Goal: Information Seeking & Learning: Check status

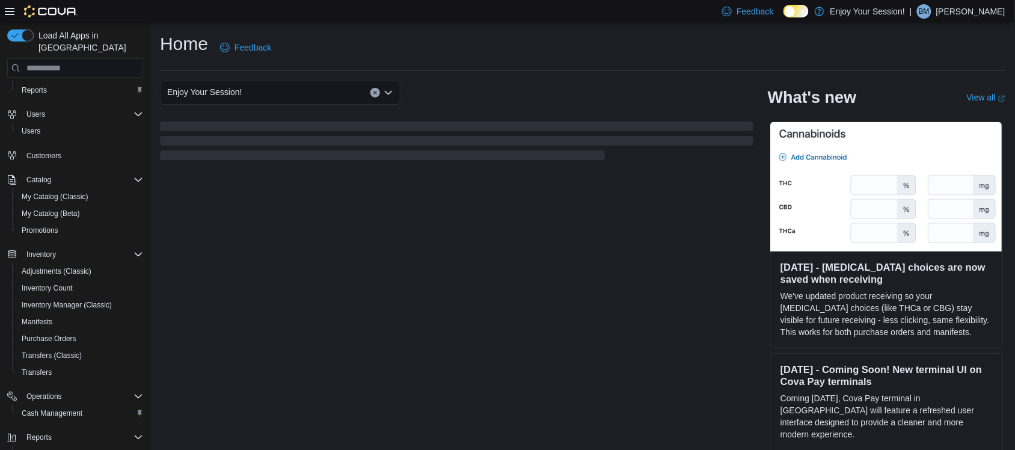
scroll to position [75, 0]
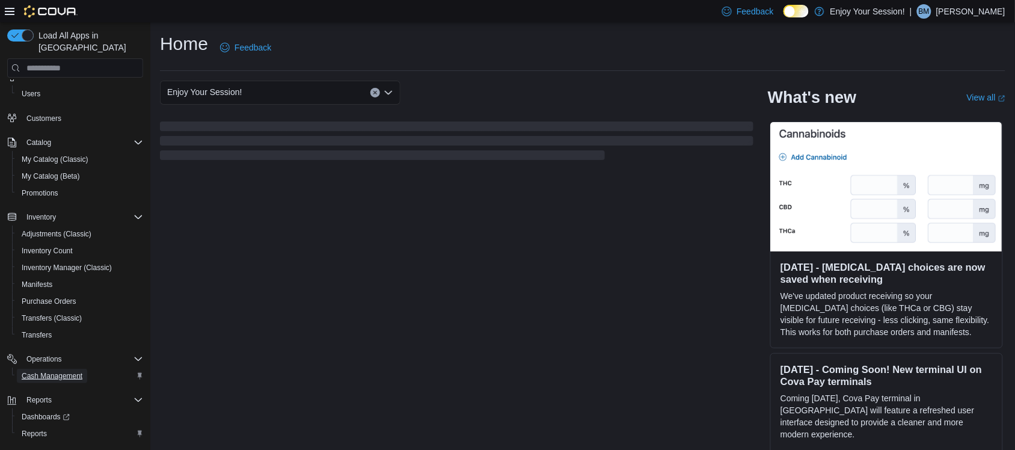
click at [64, 371] on span "Cash Management" at bounding box center [52, 376] width 61 height 10
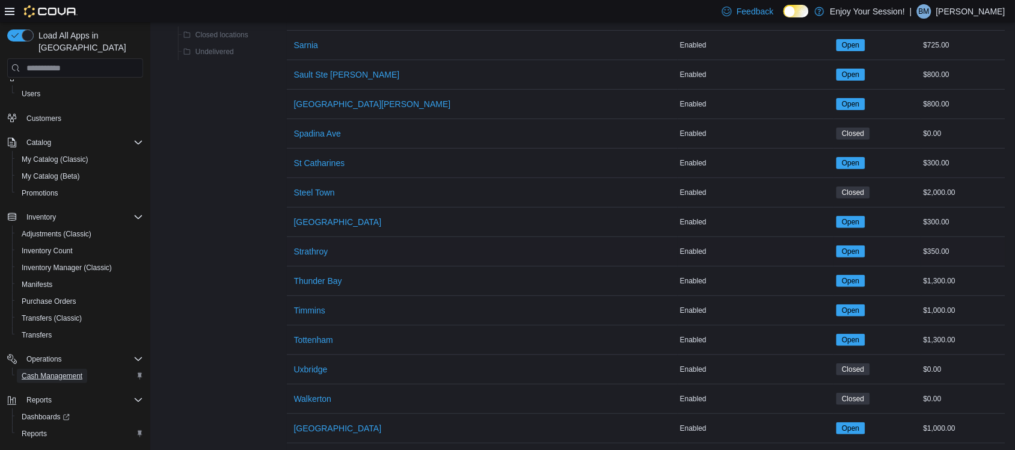
scroll to position [1444, 0]
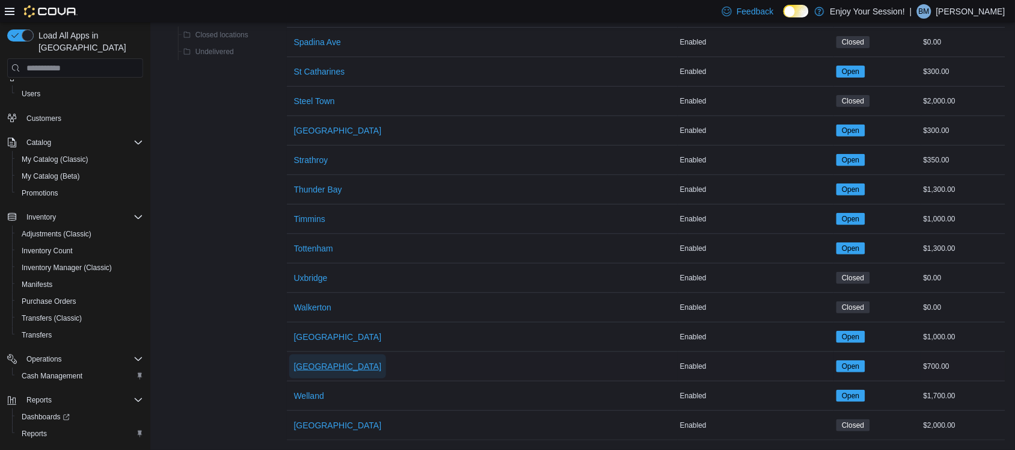
click at [301, 360] on span "[GEOGRAPHIC_DATA]" at bounding box center [338, 366] width 88 height 12
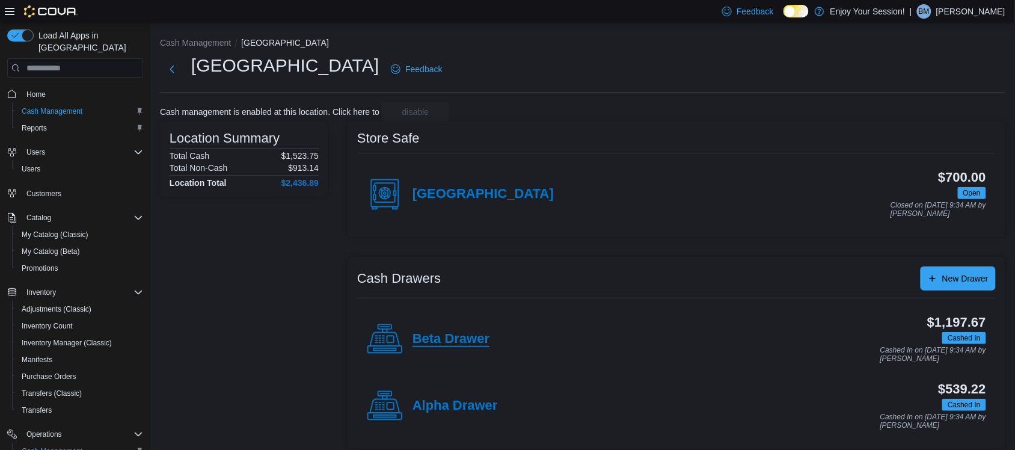
click at [467, 338] on h4 "Beta Drawer" at bounding box center [450, 339] width 77 height 16
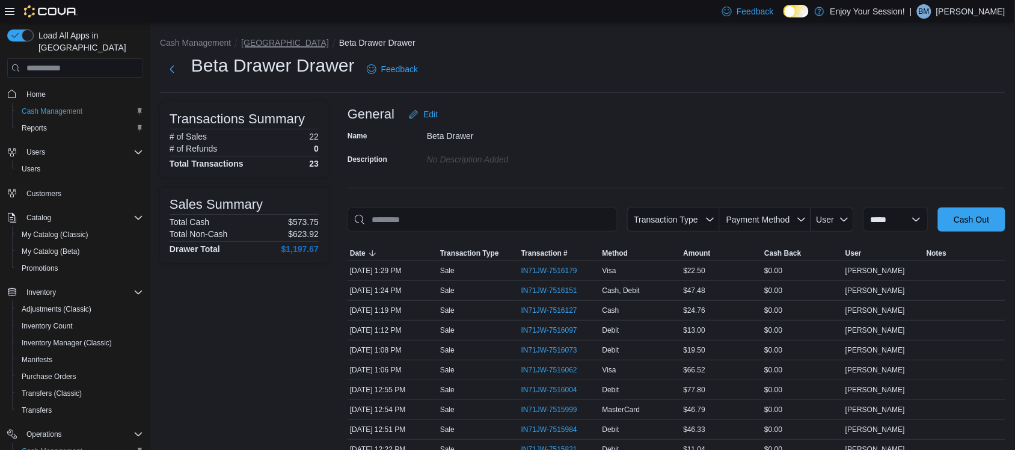
click at [269, 43] on button "[GEOGRAPHIC_DATA]" at bounding box center [285, 43] width 88 height 10
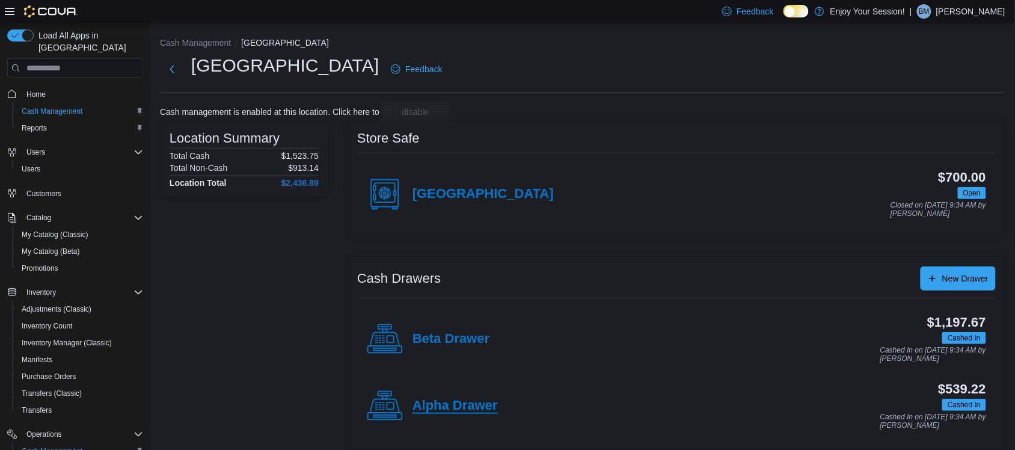
click at [438, 406] on h4 "Alpha Drawer" at bounding box center [454, 406] width 85 height 16
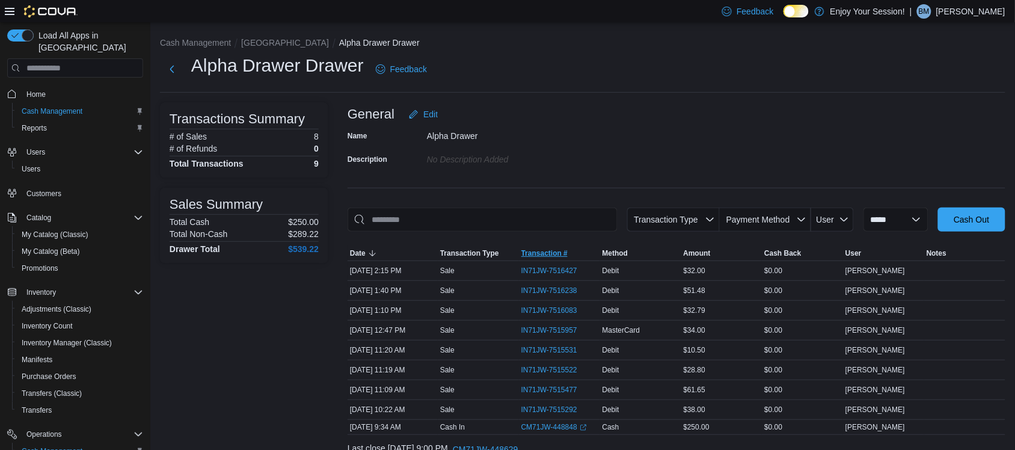
click at [549, 257] on span "Transaction #" at bounding box center [544, 253] width 46 height 10
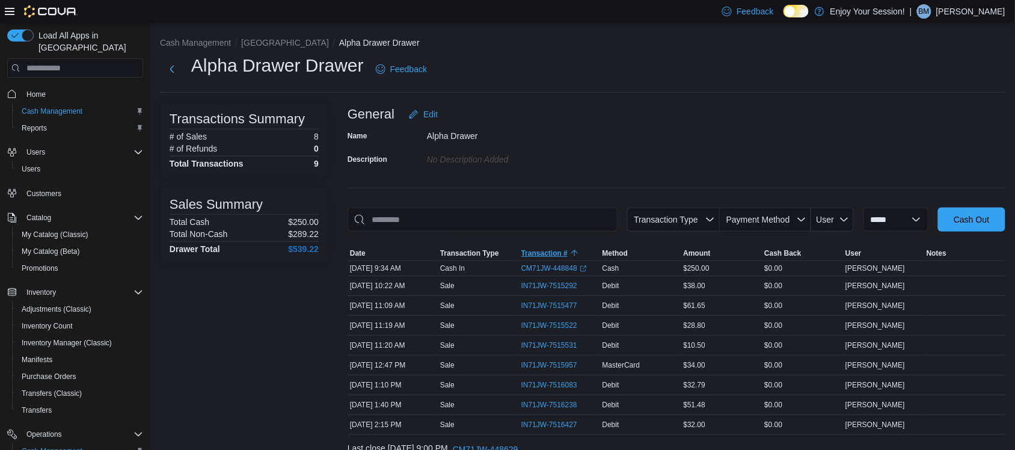
click at [550, 254] on span "Transaction #" at bounding box center [544, 253] width 46 height 10
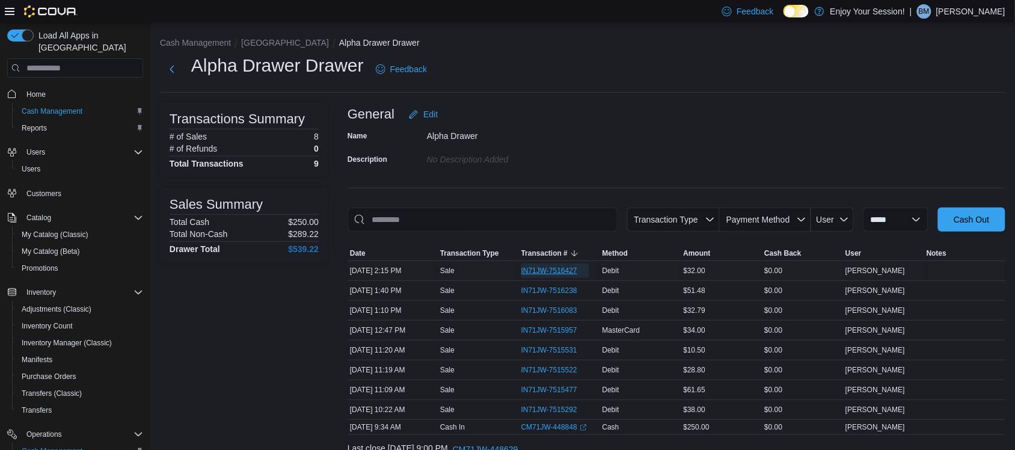
click at [550, 268] on span "IN71JW-7516427" at bounding box center [549, 271] width 56 height 10
click at [269, 43] on button "[GEOGRAPHIC_DATA]" at bounding box center [285, 43] width 88 height 10
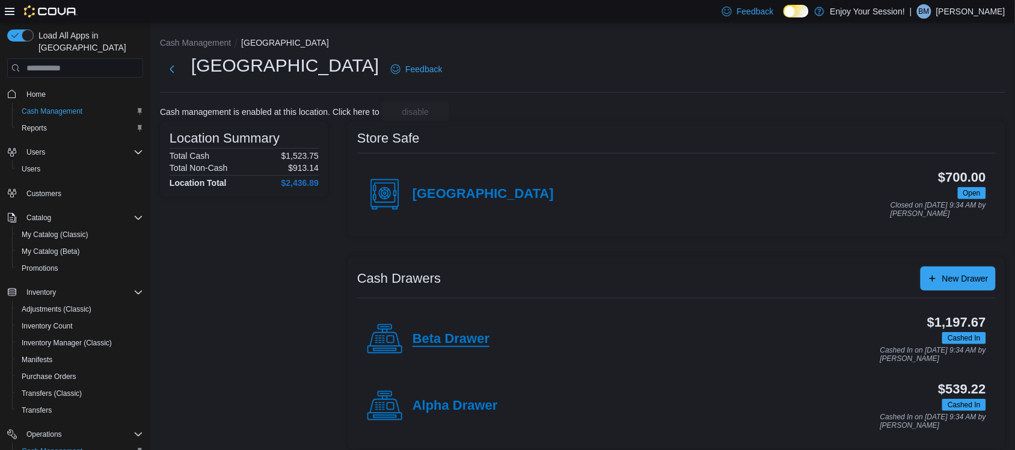
click at [476, 331] on h4 "Beta Drawer" at bounding box center [450, 339] width 77 height 16
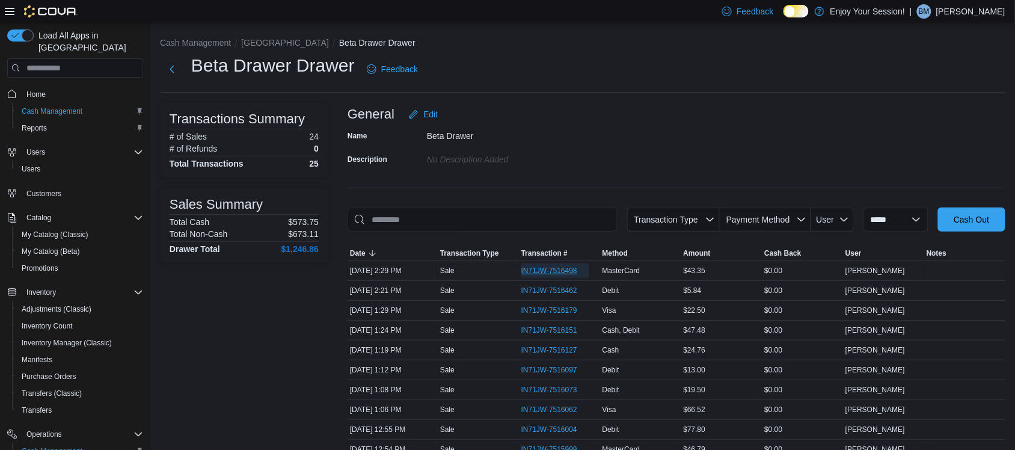
click at [554, 267] on span "IN71JW-7516498" at bounding box center [549, 271] width 56 height 10
click at [267, 42] on button "[GEOGRAPHIC_DATA]" at bounding box center [285, 43] width 88 height 10
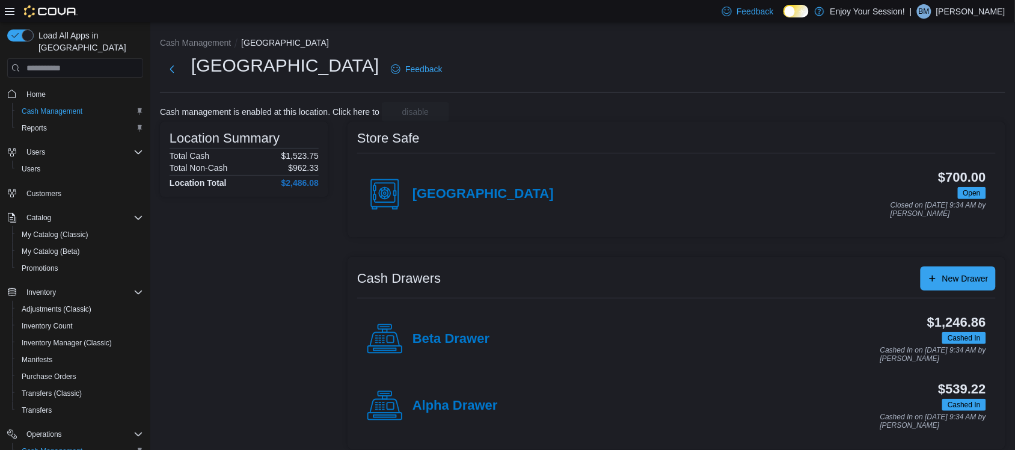
click at [443, 358] on div "Beta Drawer $1,246.86 Cashed In Cashed In on September 11, 2025 9:34 AM by Brya…" at bounding box center [676, 338] width 638 height 67
click at [441, 332] on h4 "Beta Drawer" at bounding box center [450, 339] width 77 height 16
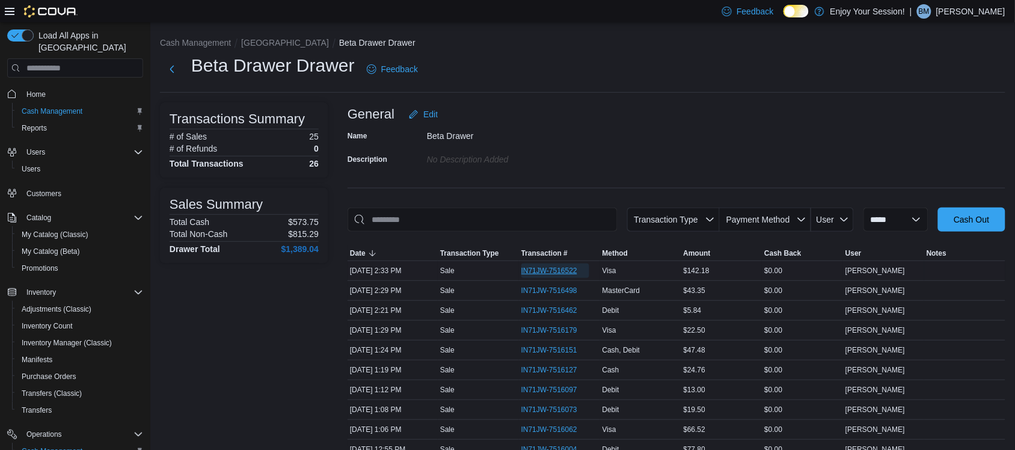
click at [569, 275] on span "IN71JW-7516522" at bounding box center [555, 270] width 68 height 14
click at [244, 46] on button "[GEOGRAPHIC_DATA]" at bounding box center [285, 43] width 88 height 10
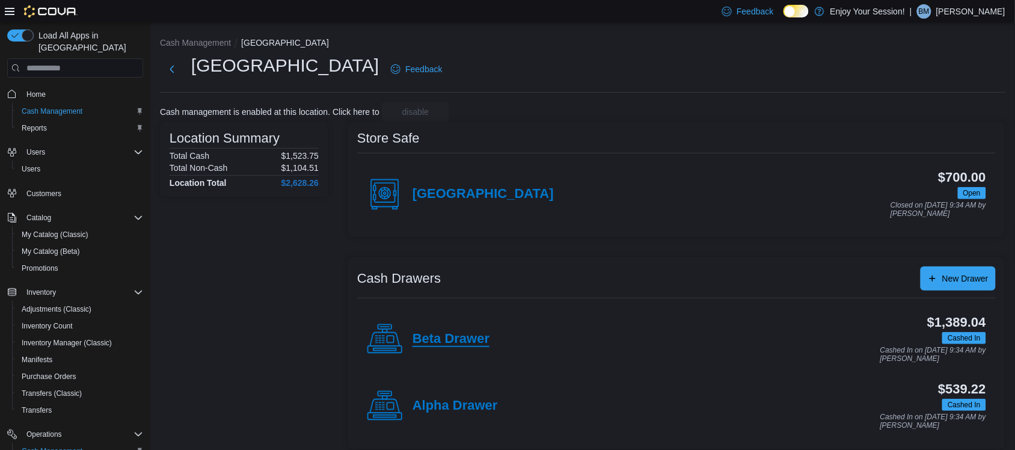
click at [436, 341] on h4 "Beta Drawer" at bounding box center [450, 339] width 77 height 16
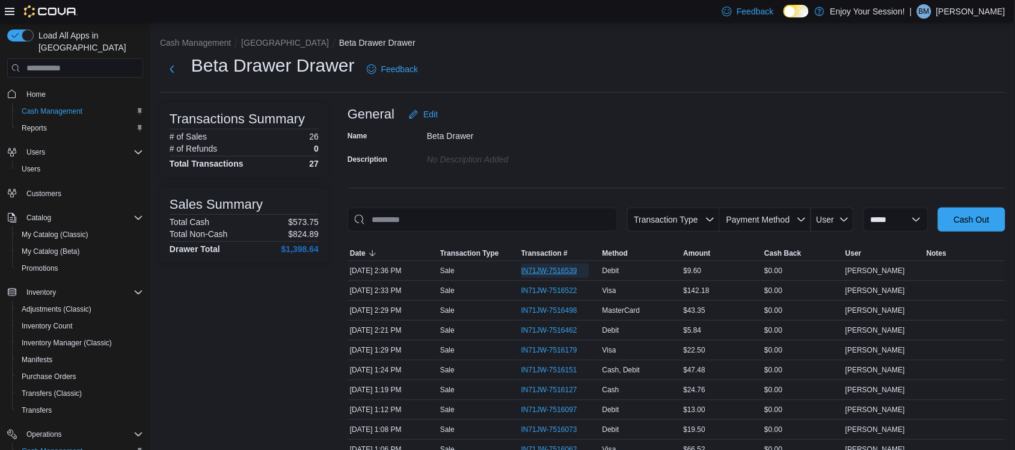
click at [531, 276] on span "IN71JW-7516539" at bounding box center [555, 270] width 68 height 14
click at [257, 43] on button "[GEOGRAPHIC_DATA]" at bounding box center [285, 43] width 88 height 10
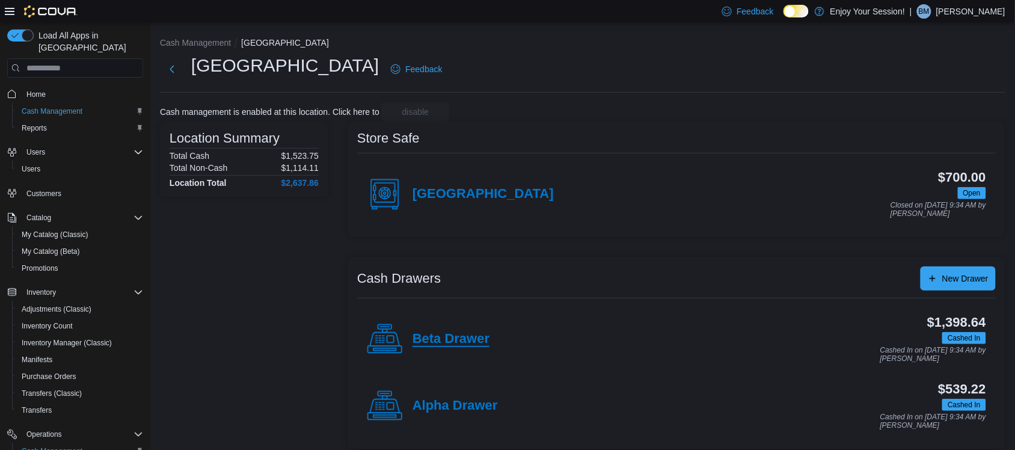
click at [479, 335] on h4 "Beta Drawer" at bounding box center [450, 339] width 77 height 16
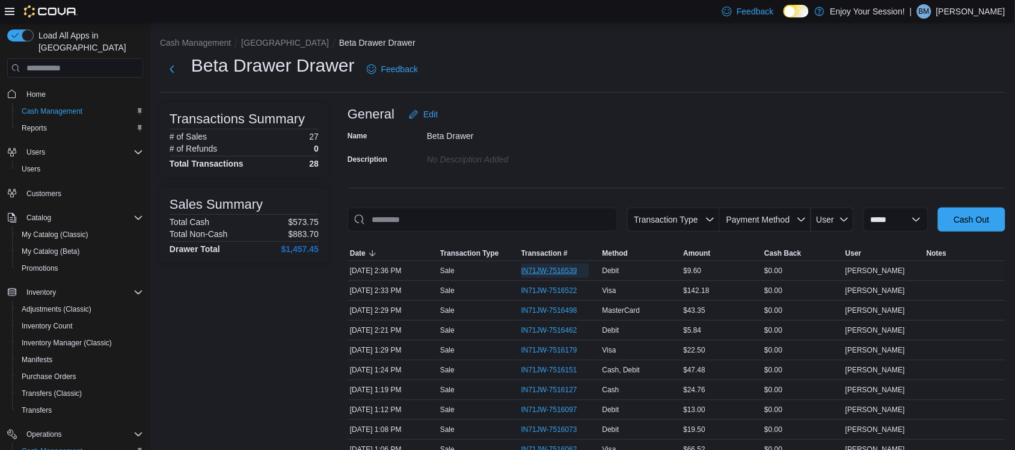
click at [568, 271] on span "IN71JW-7516539" at bounding box center [549, 271] width 56 height 10
click at [252, 39] on button "[GEOGRAPHIC_DATA]" at bounding box center [285, 43] width 88 height 10
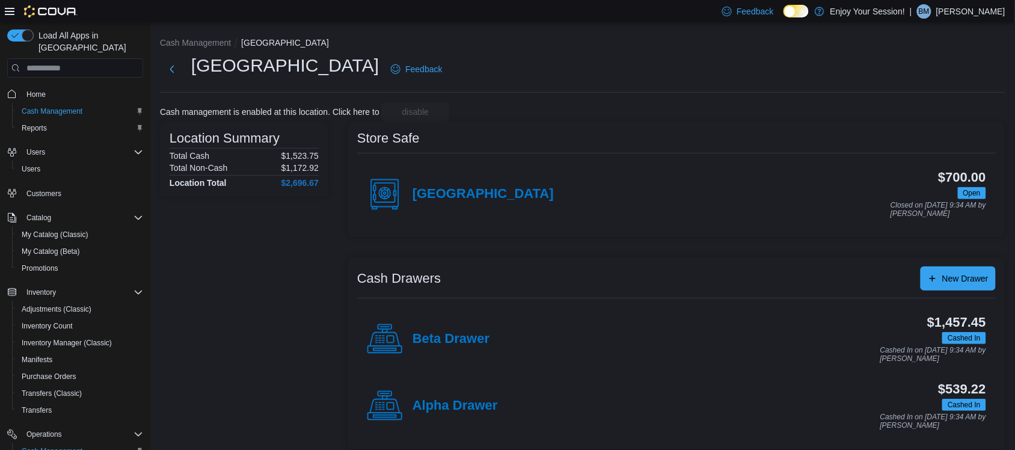
click at [443, 329] on div "Beta Drawer" at bounding box center [428, 339] width 123 height 36
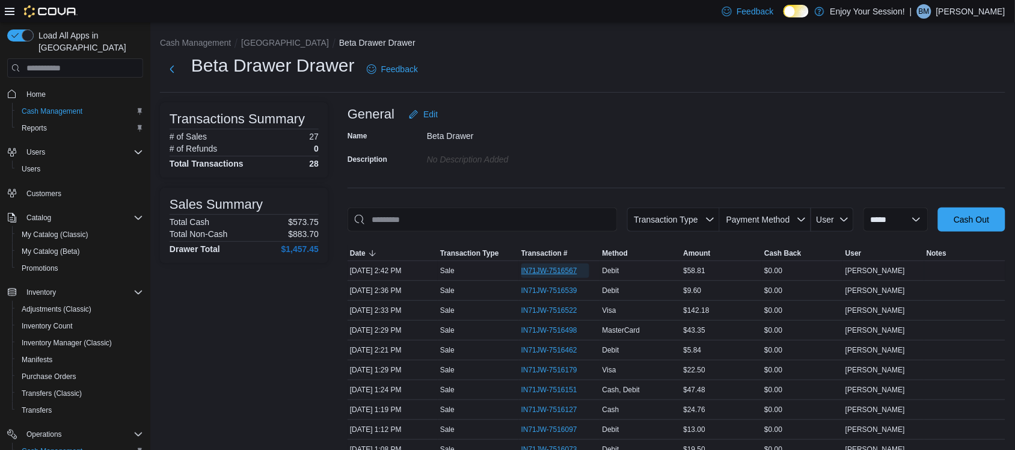
click at [551, 266] on span "IN71JW-7516567" at bounding box center [549, 271] width 56 height 10
click at [262, 41] on button "[GEOGRAPHIC_DATA]" at bounding box center [285, 43] width 88 height 10
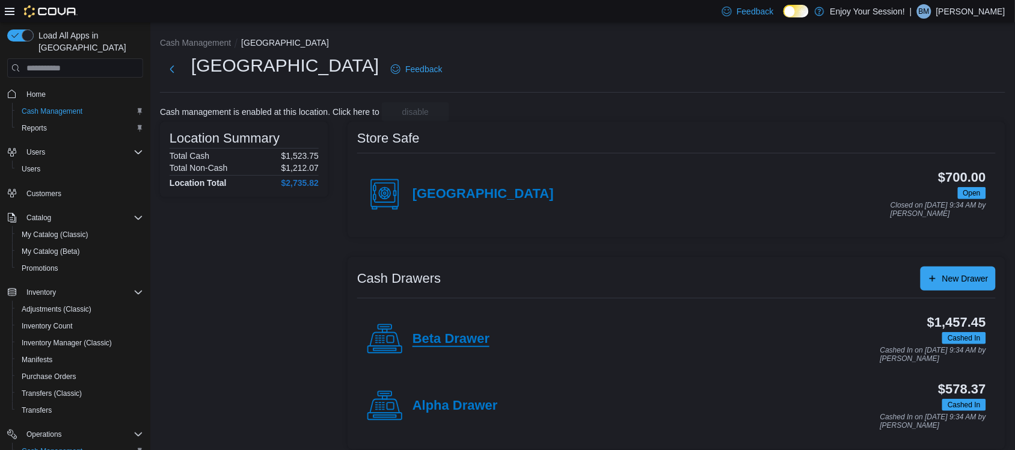
click at [455, 334] on h4 "Beta Drawer" at bounding box center [450, 339] width 77 height 16
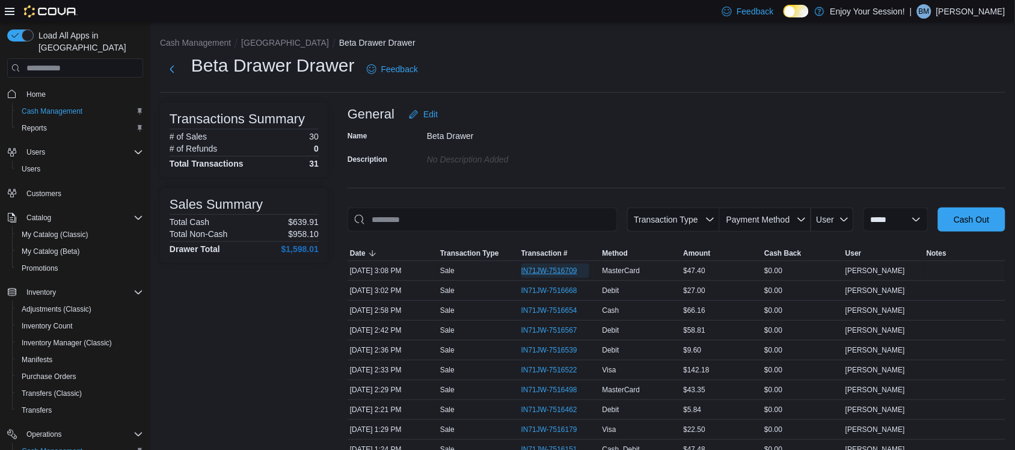
click at [551, 264] on span "IN71JW-7516709" at bounding box center [555, 270] width 68 height 14
click at [268, 40] on button "[GEOGRAPHIC_DATA]" at bounding box center [285, 43] width 88 height 10
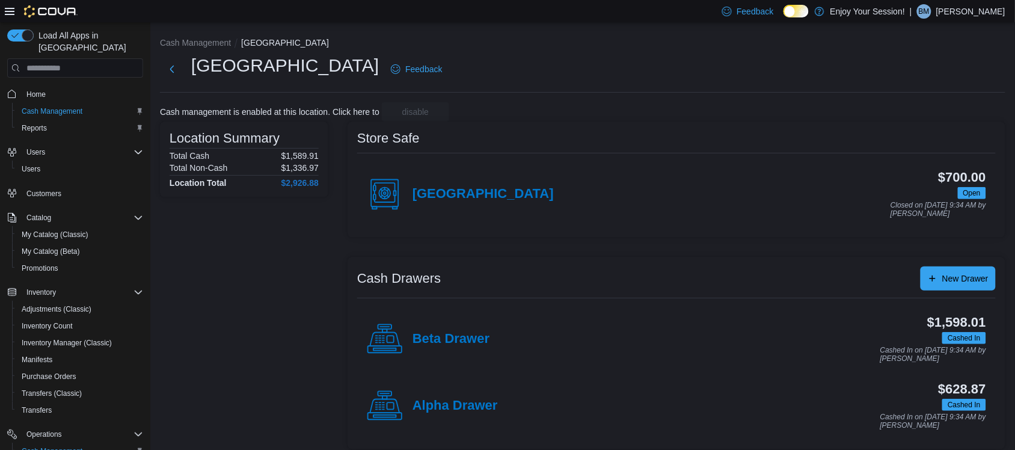
click at [456, 328] on div "Beta Drawer" at bounding box center [428, 339] width 123 height 36
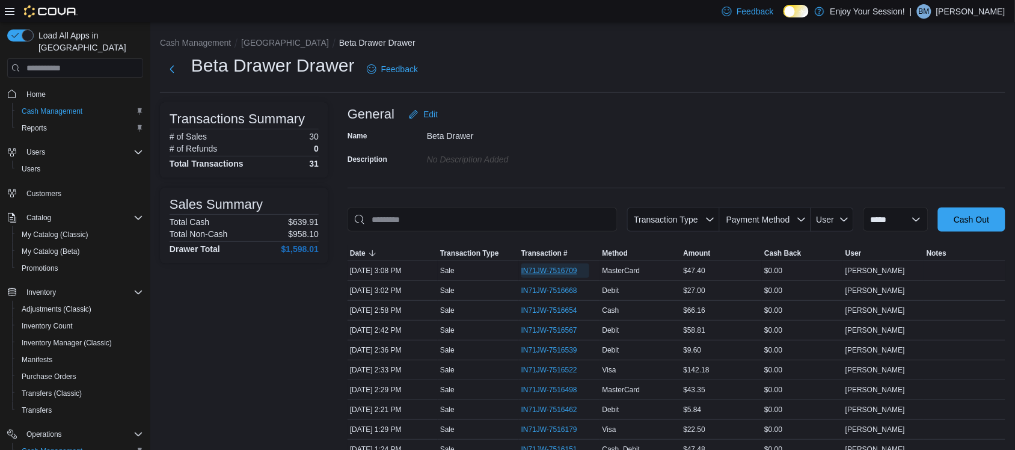
click at [573, 266] on span "IN71JW-7516709" at bounding box center [549, 271] width 56 height 10
click at [252, 40] on button "[GEOGRAPHIC_DATA]" at bounding box center [285, 43] width 88 height 10
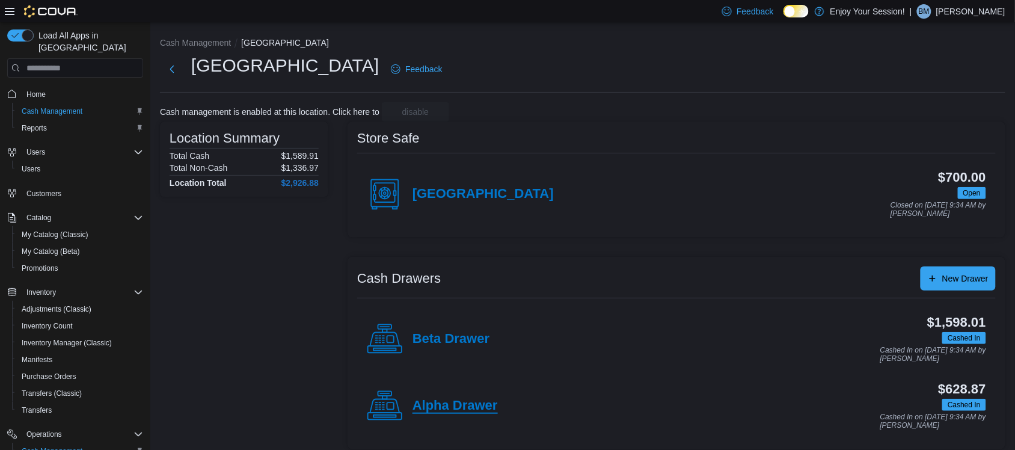
click at [473, 401] on h4 "Alpha Drawer" at bounding box center [454, 406] width 85 height 16
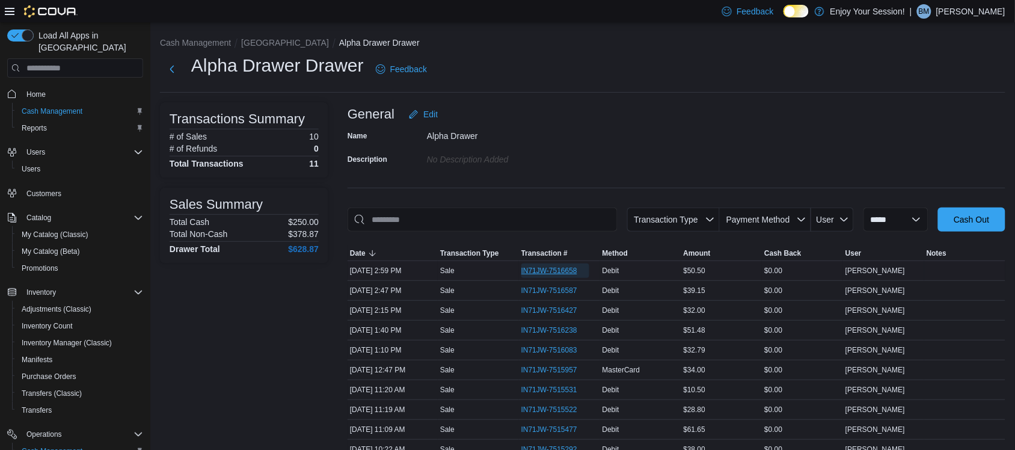
click at [548, 267] on span "IN71JW-7516658" at bounding box center [549, 271] width 56 height 10
click at [266, 46] on button "[GEOGRAPHIC_DATA]" at bounding box center [285, 43] width 88 height 10
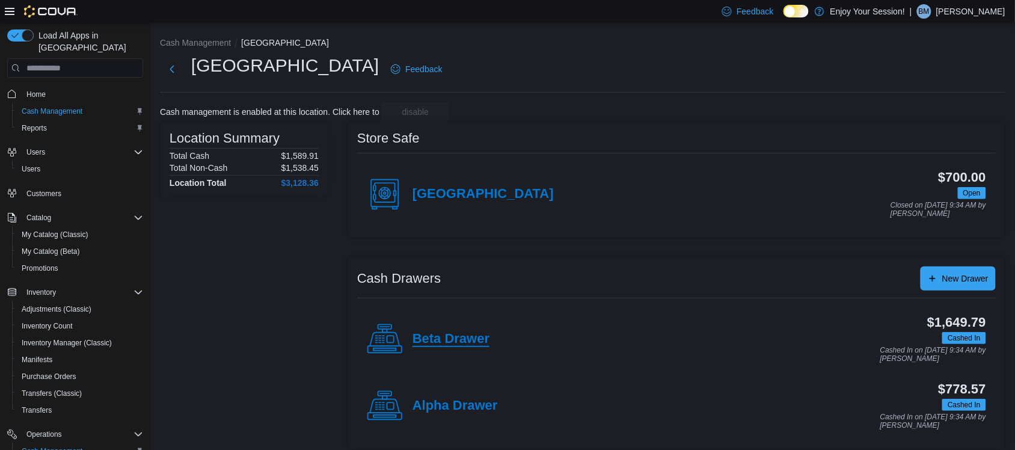
click at [451, 337] on h4 "Beta Drawer" at bounding box center [450, 339] width 77 height 16
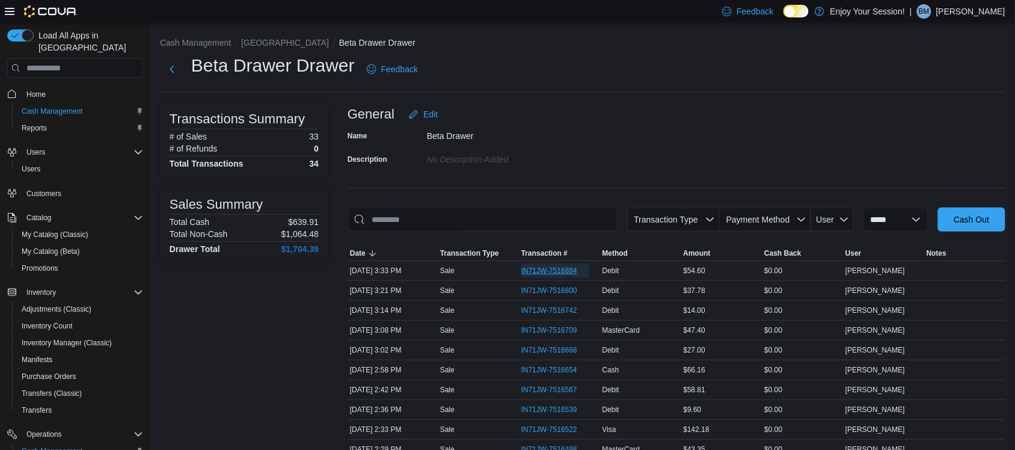
click at [536, 264] on span "IN71JW-7516884" at bounding box center [555, 270] width 68 height 14
click at [249, 41] on button "[GEOGRAPHIC_DATA]" at bounding box center [285, 43] width 88 height 10
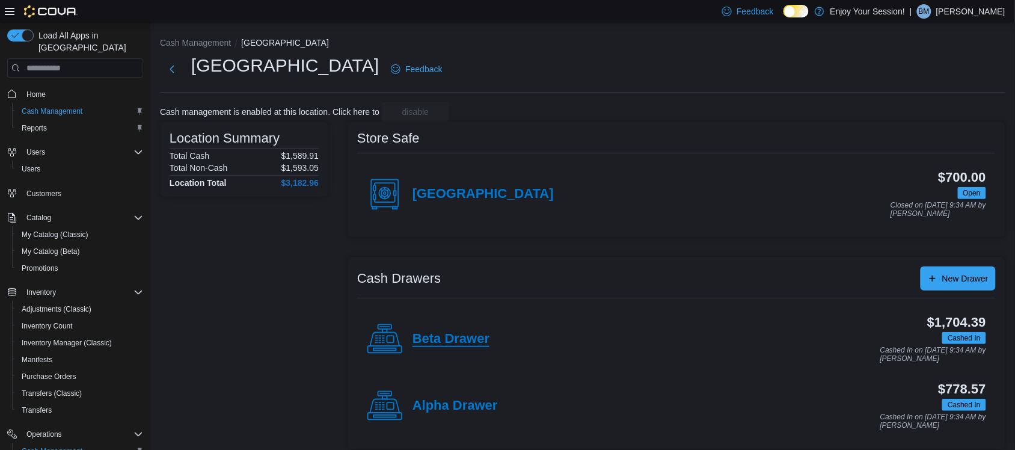
click at [434, 335] on h4 "Beta Drawer" at bounding box center [450, 339] width 77 height 16
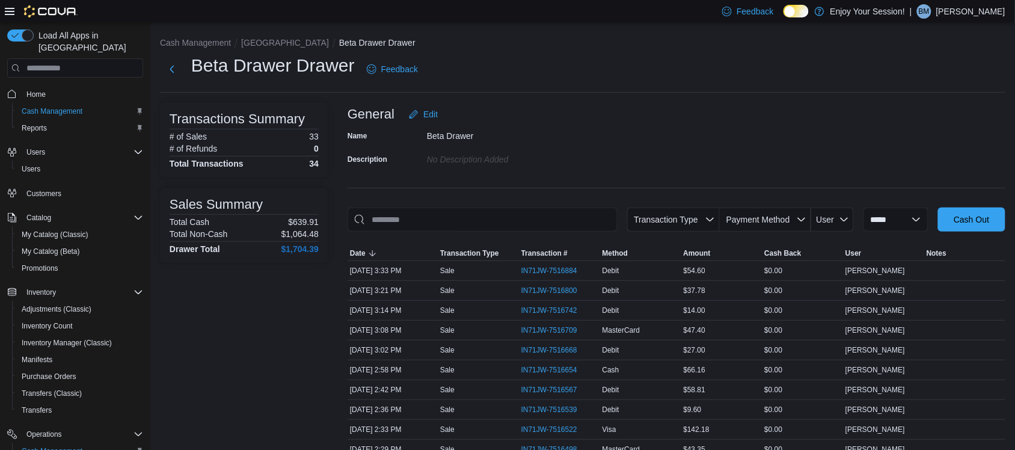
click at [254, 37] on li "[GEOGRAPHIC_DATA]" at bounding box center [290, 43] width 98 height 12
click at [254, 40] on button "[GEOGRAPHIC_DATA]" at bounding box center [285, 43] width 88 height 10
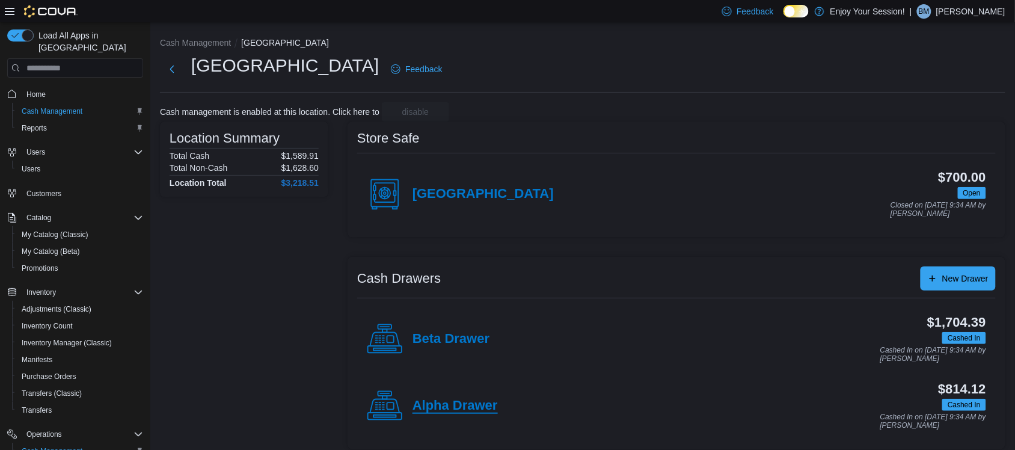
click at [478, 410] on h4 "Alpha Drawer" at bounding box center [454, 406] width 85 height 16
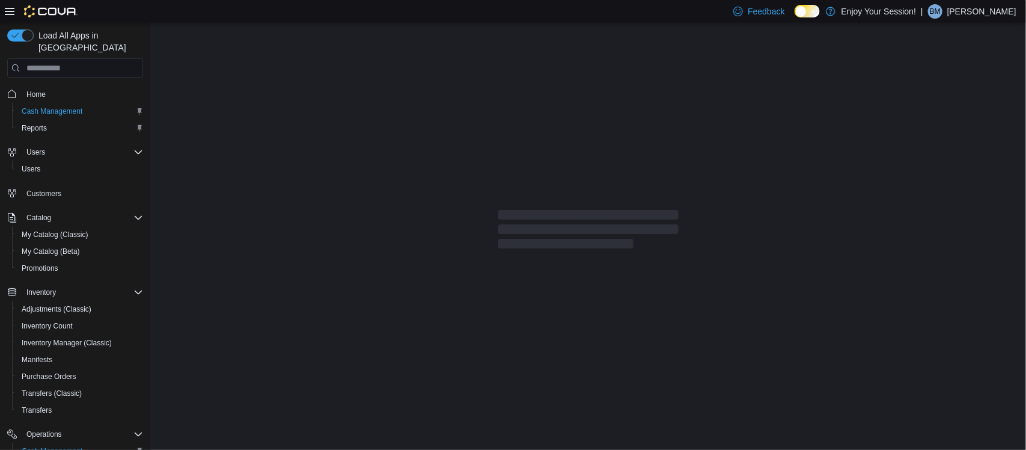
click at [478, 403] on div at bounding box center [588, 235] width 876 height 427
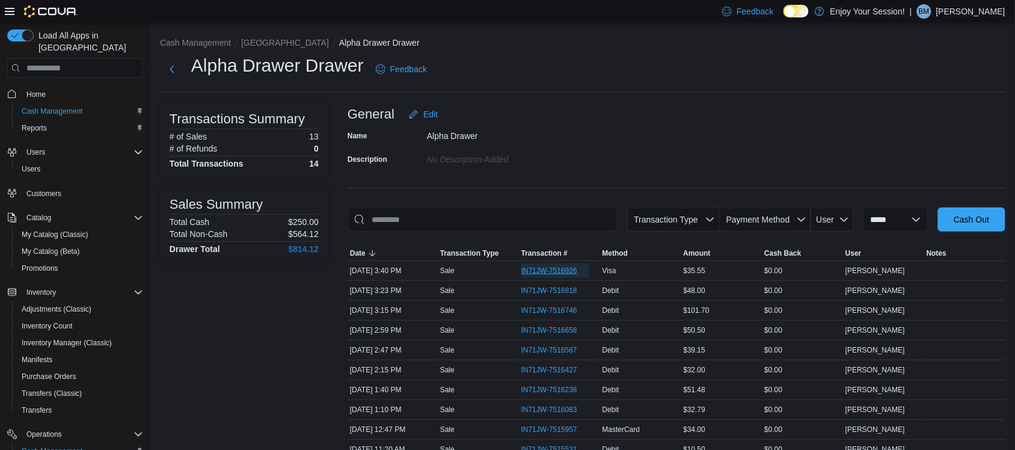
click at [549, 267] on span "IN71JW-7516926" at bounding box center [549, 271] width 56 height 10
click at [259, 43] on button "[GEOGRAPHIC_DATA]" at bounding box center [285, 43] width 88 height 10
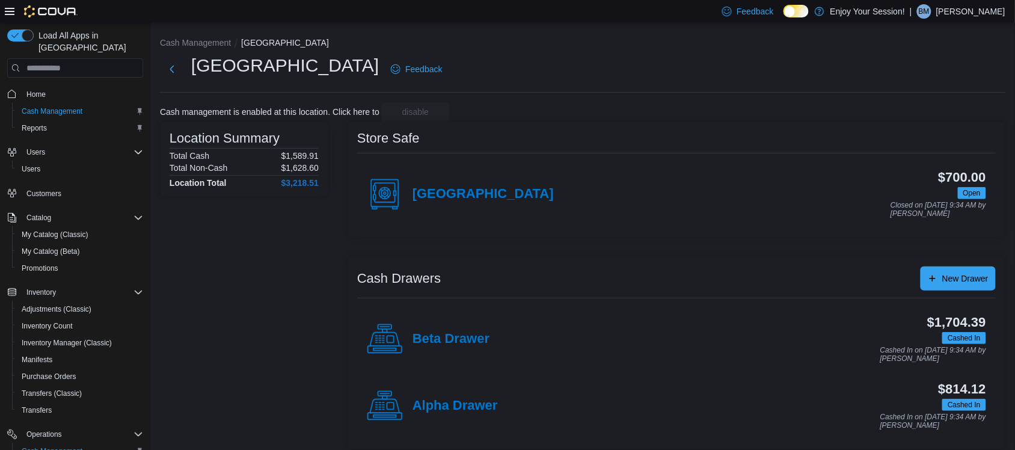
click at [461, 335] on h4 "Beta Drawer" at bounding box center [450, 339] width 77 height 16
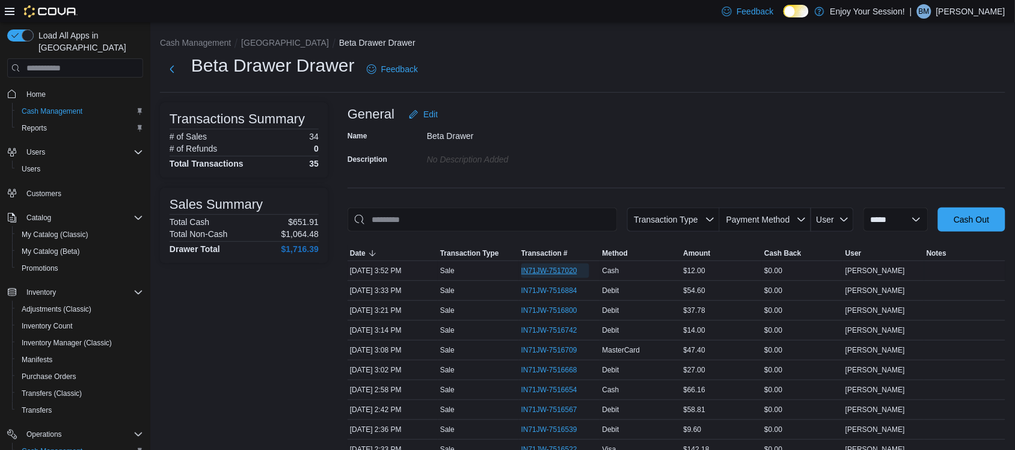
click at [555, 267] on span "IN71JW-7517020" at bounding box center [549, 271] width 56 height 10
click at [260, 44] on button "[GEOGRAPHIC_DATA]" at bounding box center [285, 43] width 88 height 10
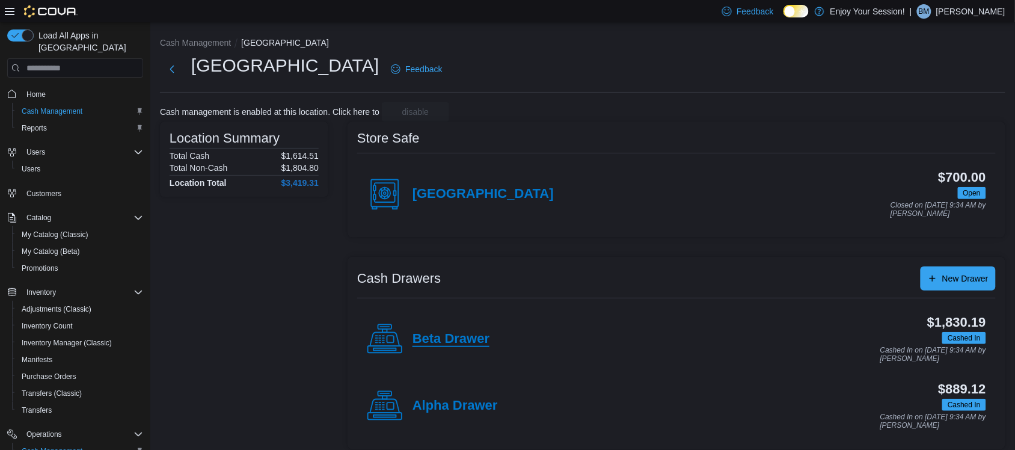
click at [472, 344] on h4 "Beta Drawer" at bounding box center [450, 339] width 77 height 16
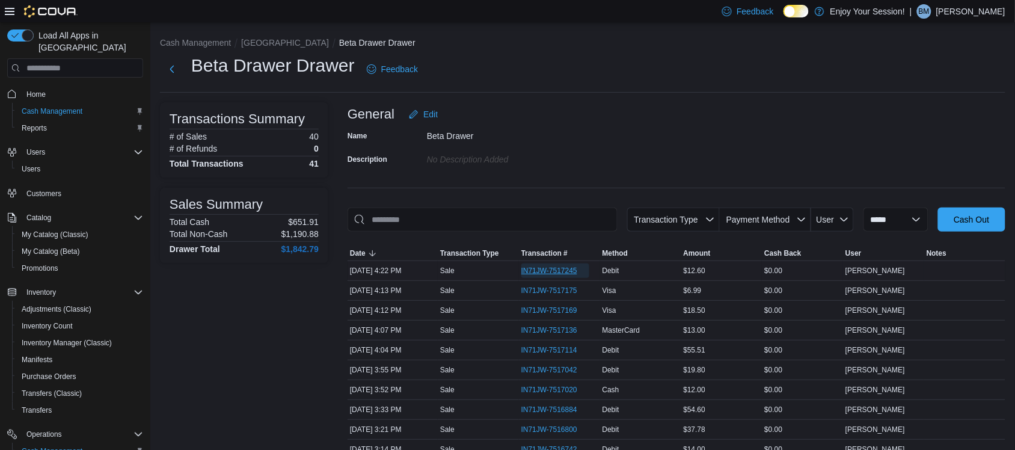
click at [545, 274] on span "IN71JW-7517245" at bounding box center [549, 271] width 56 height 10
click at [259, 45] on button "[GEOGRAPHIC_DATA]" at bounding box center [285, 43] width 88 height 10
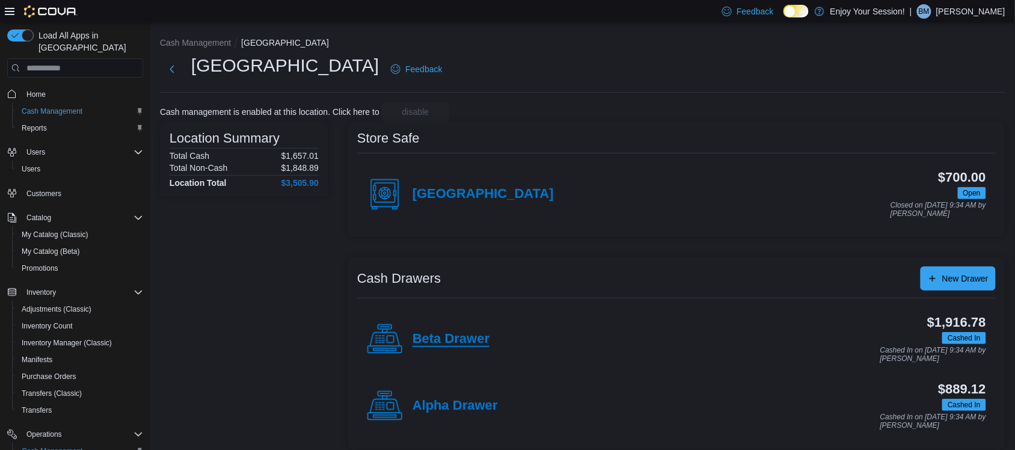
click at [466, 332] on h4 "Beta Drawer" at bounding box center [450, 339] width 77 height 16
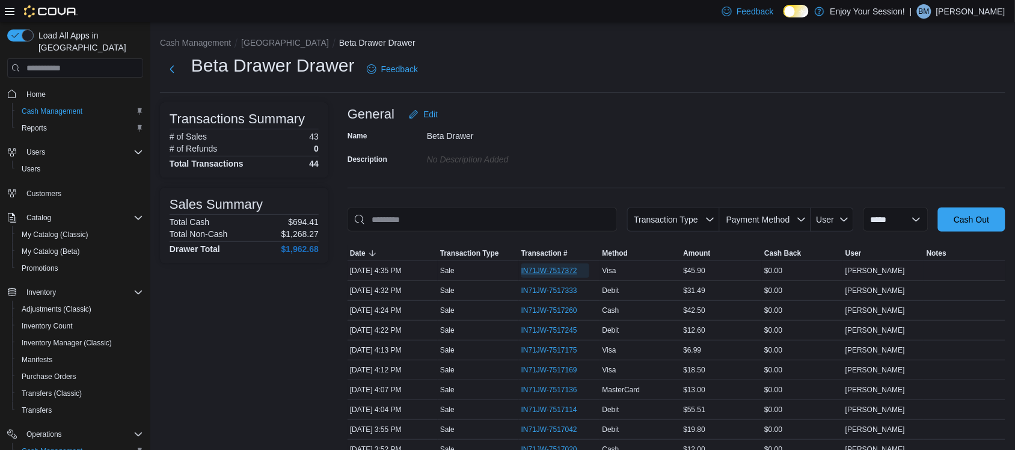
click at [575, 267] on span "IN71JW-7517372" at bounding box center [549, 271] width 56 height 10
click at [261, 40] on button "[GEOGRAPHIC_DATA]" at bounding box center [285, 43] width 88 height 10
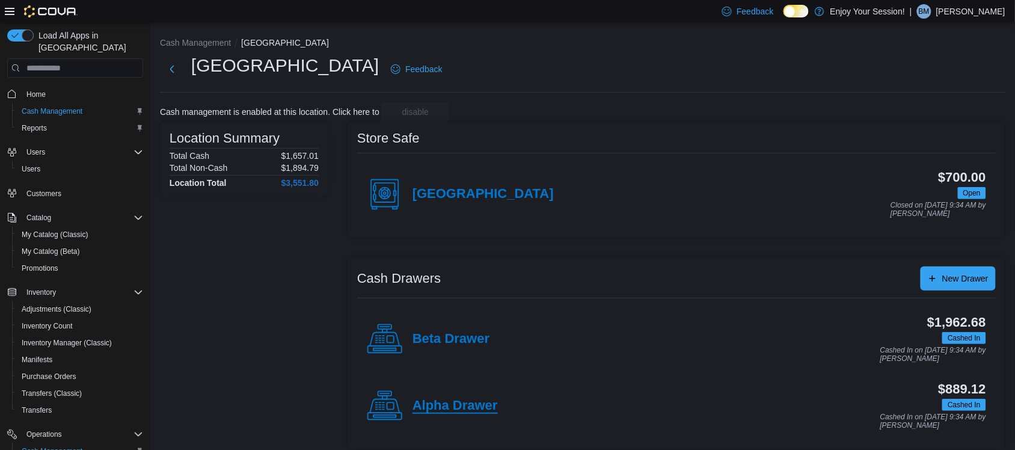
click at [436, 400] on h4 "Alpha Drawer" at bounding box center [454, 406] width 85 height 16
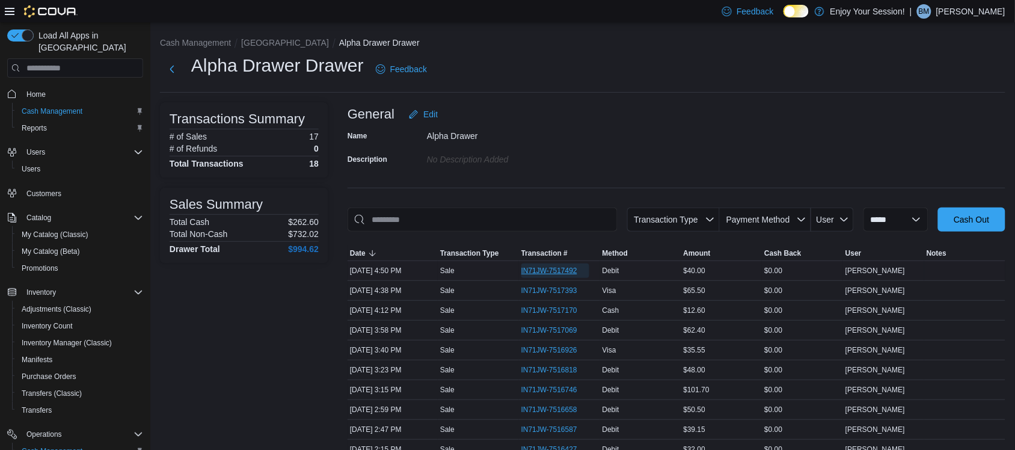
click at [553, 270] on span "IN71JW-7517492" at bounding box center [549, 271] width 56 height 10
click at [242, 46] on button "[GEOGRAPHIC_DATA]" at bounding box center [285, 43] width 88 height 10
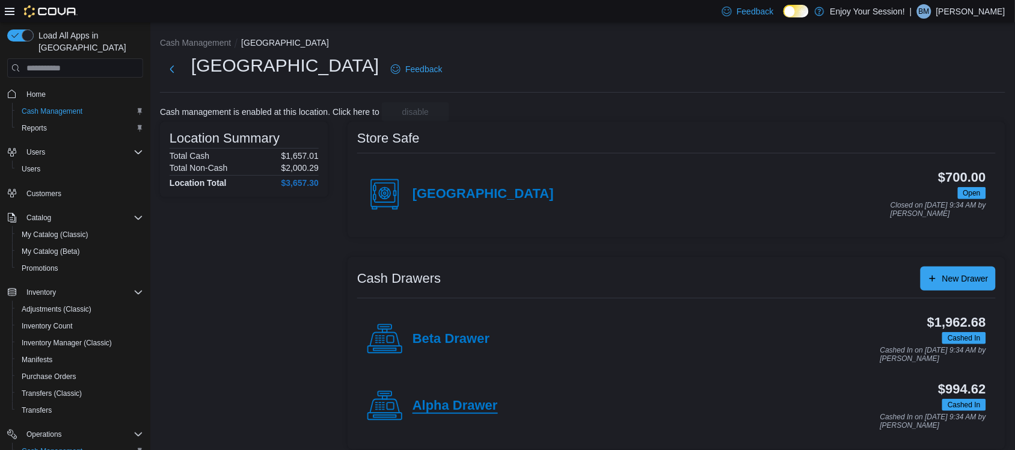
click at [449, 399] on h4 "Alpha Drawer" at bounding box center [454, 406] width 85 height 16
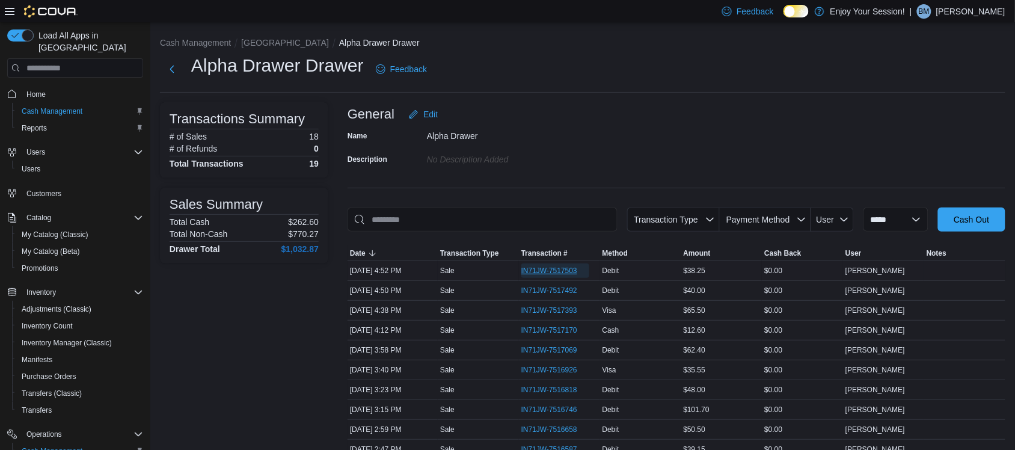
click at [556, 271] on span "IN71JW-7517503" at bounding box center [549, 271] width 56 height 10
click at [266, 42] on button "[GEOGRAPHIC_DATA]" at bounding box center [285, 43] width 88 height 10
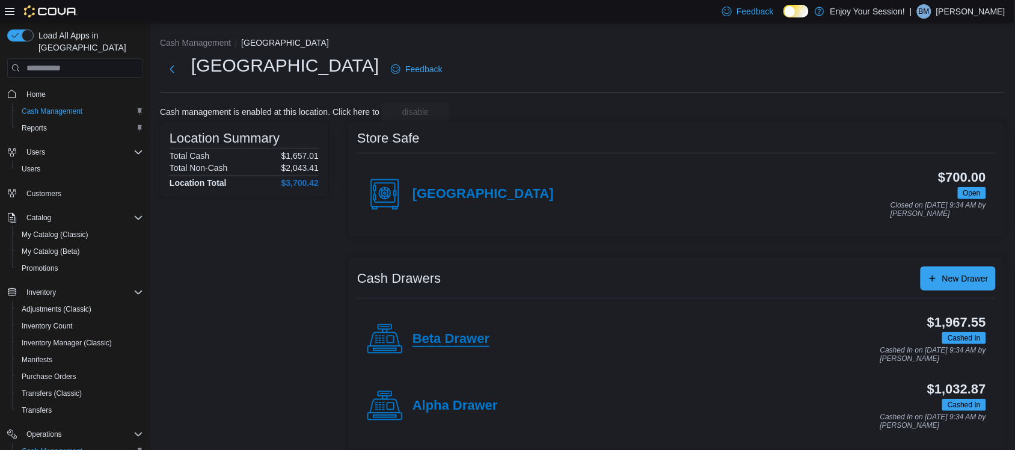
click at [450, 332] on h4 "Beta Drawer" at bounding box center [450, 339] width 77 height 16
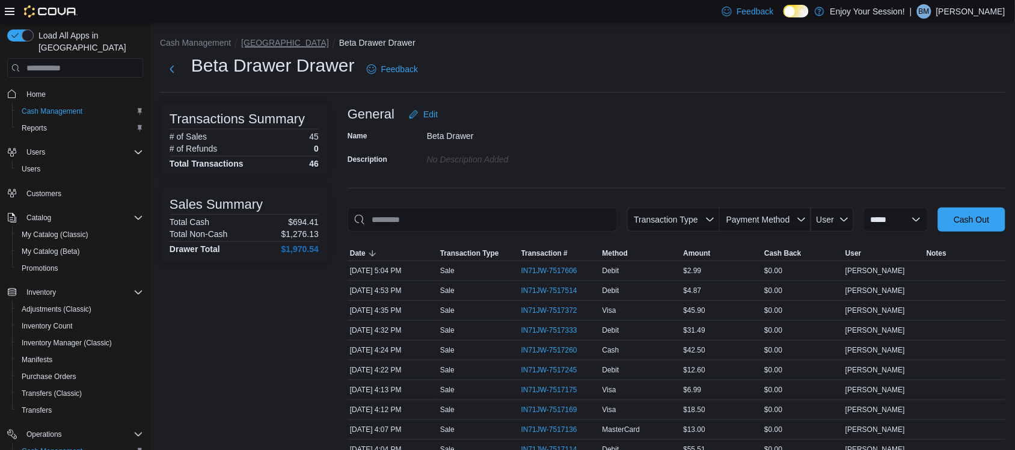
click at [250, 39] on button "[GEOGRAPHIC_DATA]" at bounding box center [285, 43] width 88 height 10
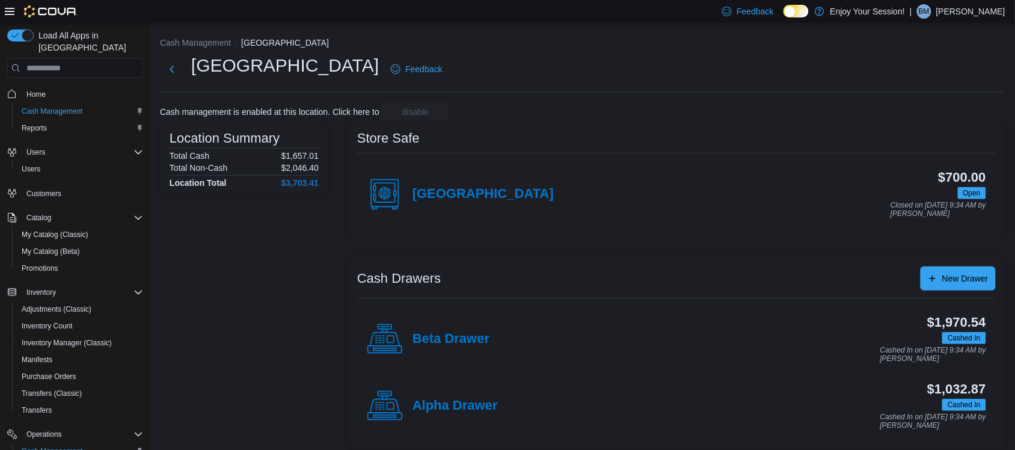
click at [434, 405] on h4 "Alpha Drawer" at bounding box center [454, 406] width 85 height 16
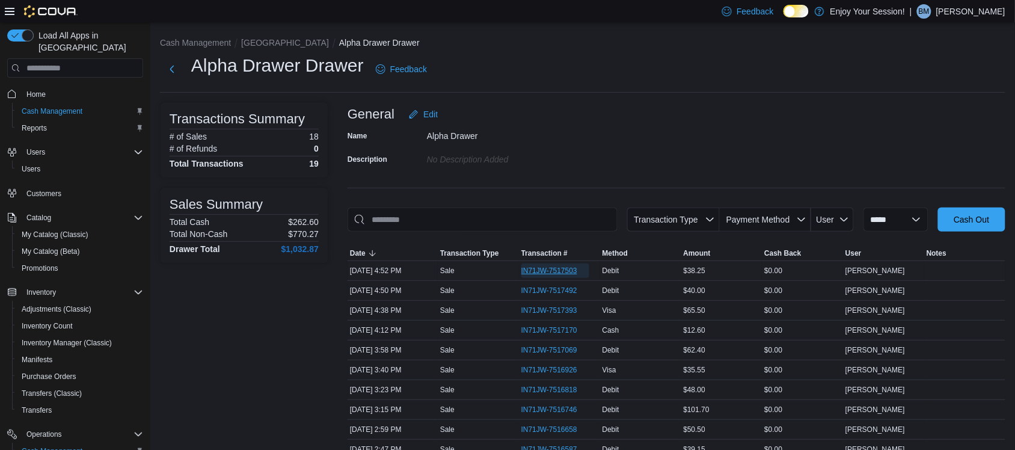
click at [545, 270] on span "IN71JW-7517503" at bounding box center [549, 271] width 56 height 10
click at [269, 37] on div "**********" at bounding box center [582, 358] width 864 height 673
click at [269, 42] on button "[GEOGRAPHIC_DATA]" at bounding box center [285, 43] width 88 height 10
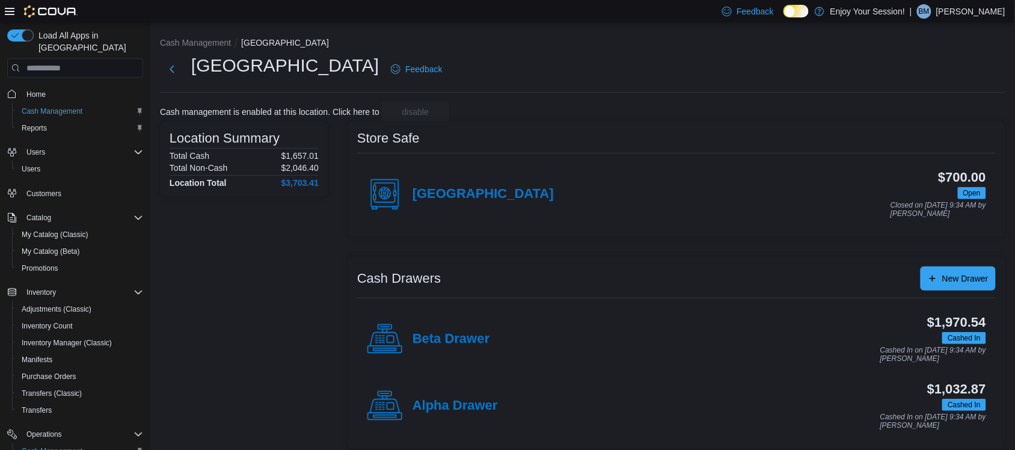
click at [433, 332] on h4 "Beta Drawer" at bounding box center [450, 339] width 77 height 16
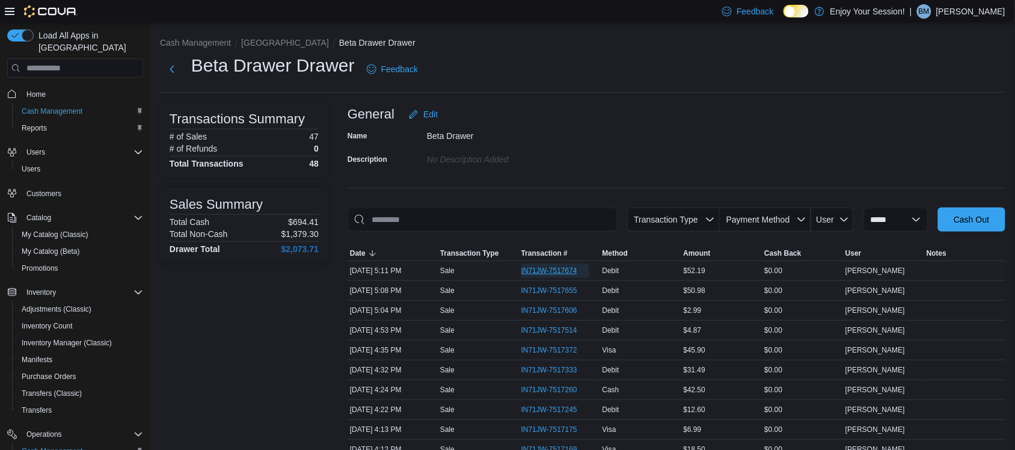
click at [581, 270] on span "IN71JW-7517674" at bounding box center [555, 270] width 68 height 14
click at [245, 46] on button "[GEOGRAPHIC_DATA]" at bounding box center [285, 43] width 88 height 10
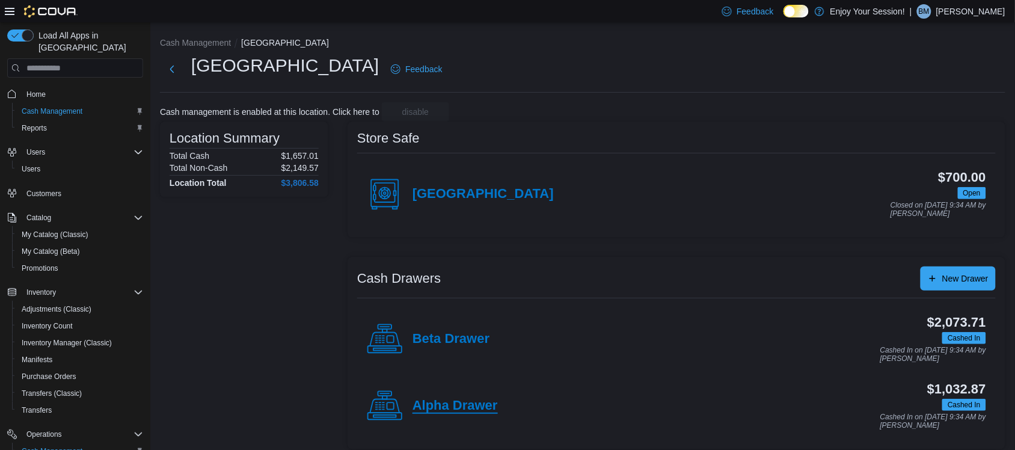
click at [469, 405] on h4 "Alpha Drawer" at bounding box center [454, 406] width 85 height 16
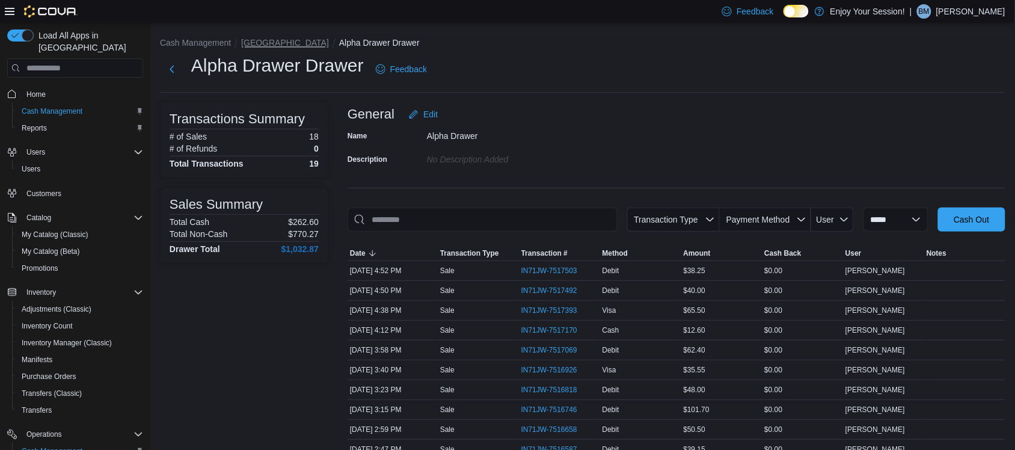
click at [248, 43] on button "[GEOGRAPHIC_DATA]" at bounding box center [285, 43] width 88 height 10
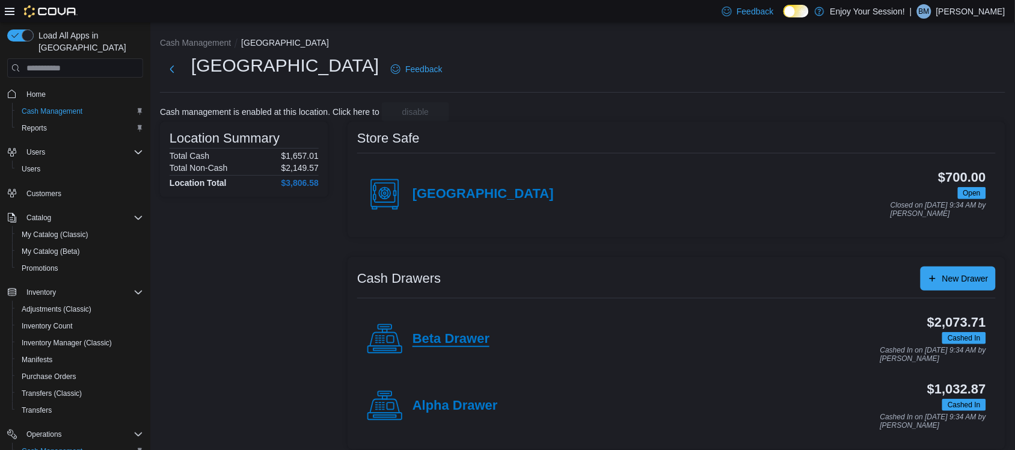
click at [418, 343] on h4 "Beta Drawer" at bounding box center [450, 339] width 77 height 16
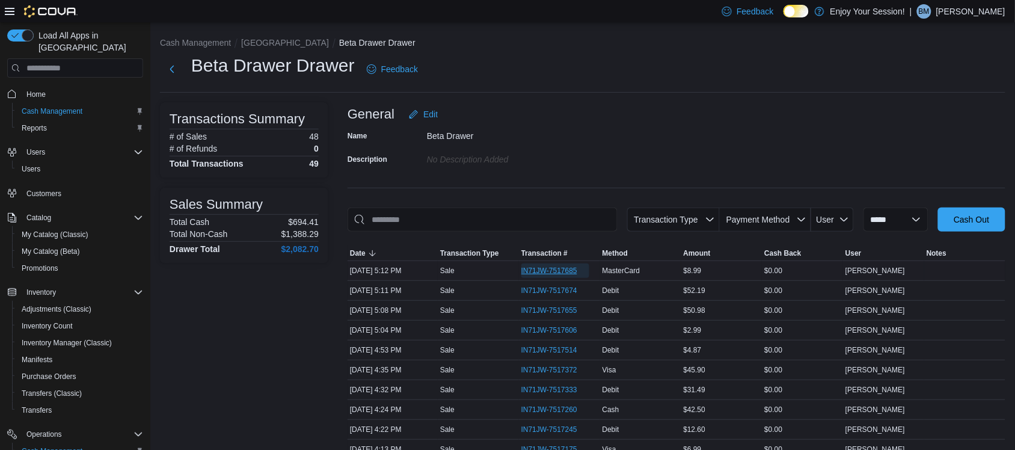
click at [577, 266] on span "IN71JW-7517685" at bounding box center [549, 271] width 56 height 10
click at [269, 49] on li "[GEOGRAPHIC_DATA]" at bounding box center [290, 43] width 98 height 12
click at [266, 40] on button "[GEOGRAPHIC_DATA]" at bounding box center [285, 43] width 88 height 10
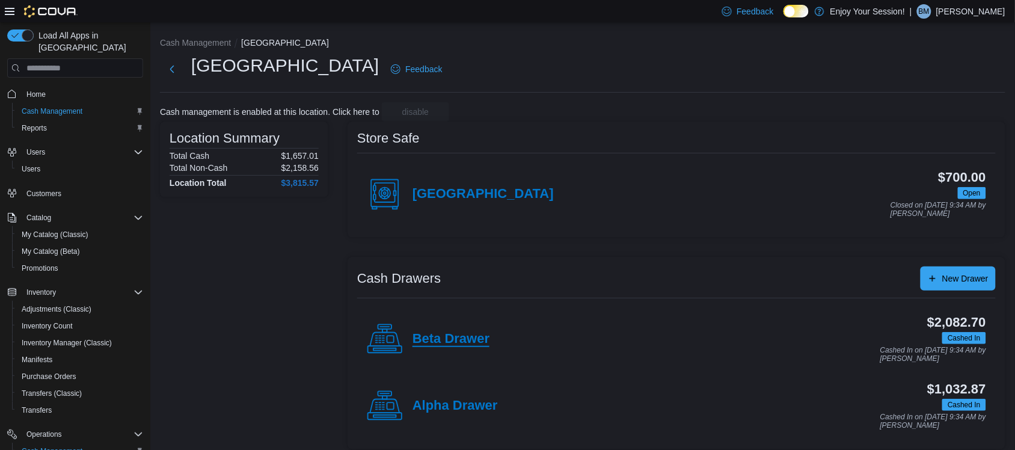
click at [469, 338] on h4 "Beta Drawer" at bounding box center [450, 339] width 77 height 16
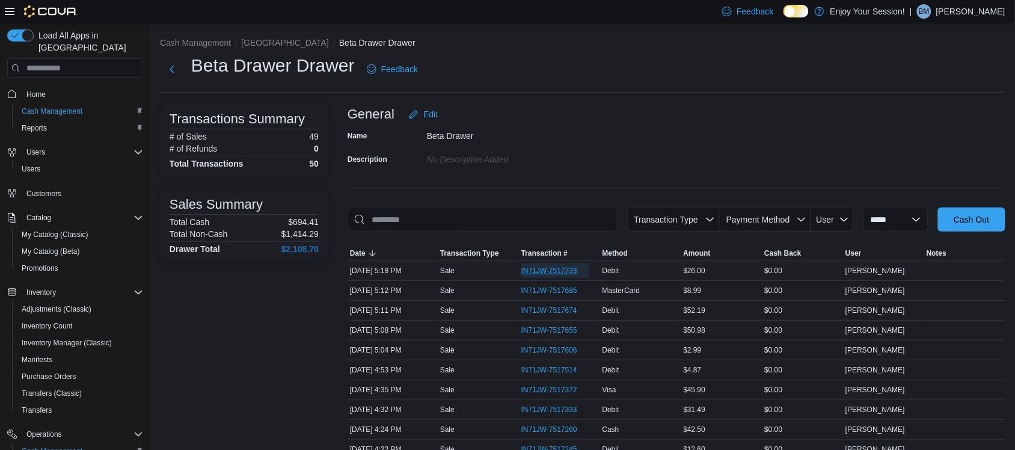
click at [580, 271] on span "IN71JW-7517733" at bounding box center [555, 270] width 68 height 14
click at [262, 49] on ol "Cash Management Waterloo Beta Drawer Drawer" at bounding box center [582, 44] width 845 height 14
click at [266, 45] on button "[GEOGRAPHIC_DATA]" at bounding box center [285, 43] width 88 height 10
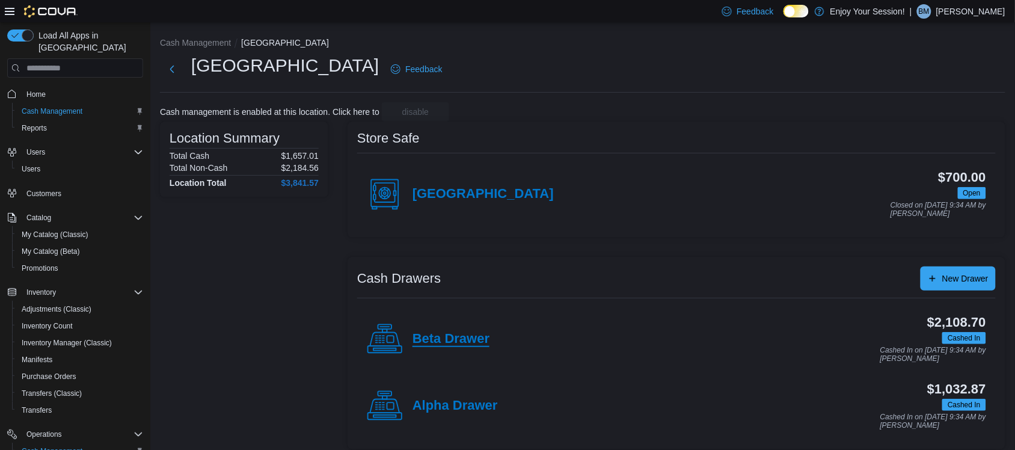
click at [458, 338] on h4 "Beta Drawer" at bounding box center [450, 339] width 77 height 16
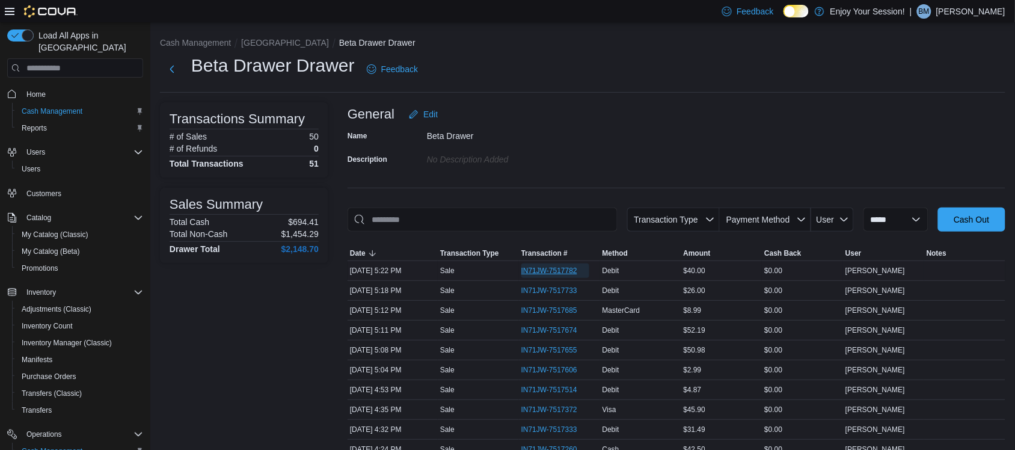
click at [572, 264] on span "IN71JW-7517782" at bounding box center [555, 270] width 68 height 14
click at [253, 41] on button "[GEOGRAPHIC_DATA]" at bounding box center [285, 43] width 88 height 10
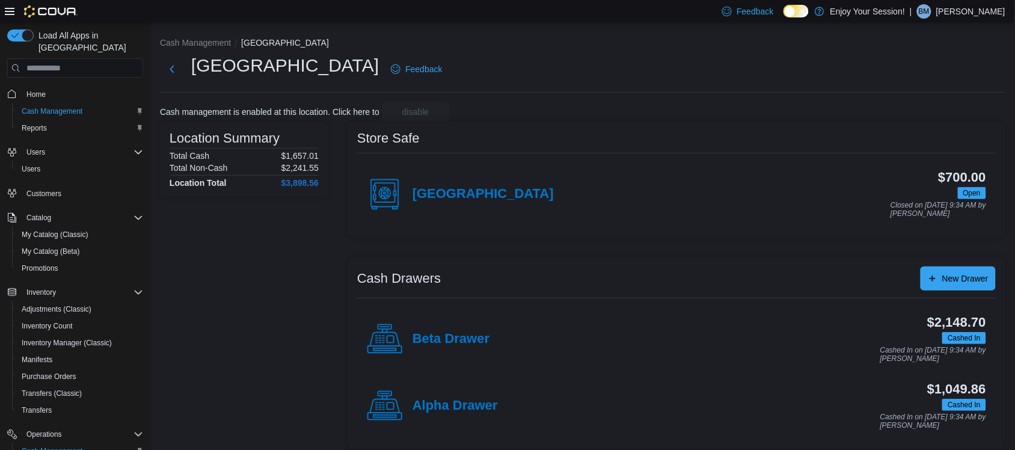
click at [445, 329] on div "Beta Drawer" at bounding box center [428, 339] width 123 height 36
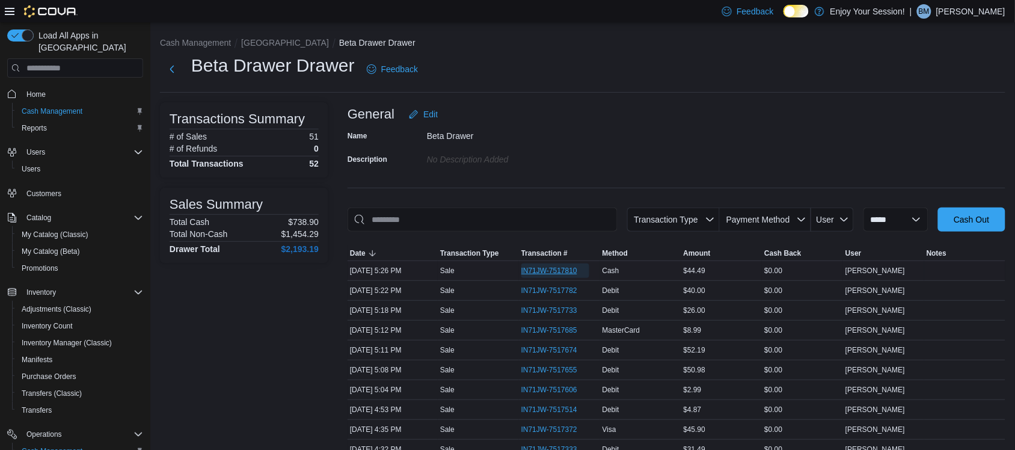
click at [540, 265] on span "IN71JW-7517810" at bounding box center [555, 270] width 68 height 14
click at [259, 42] on button "[GEOGRAPHIC_DATA]" at bounding box center [285, 43] width 88 height 10
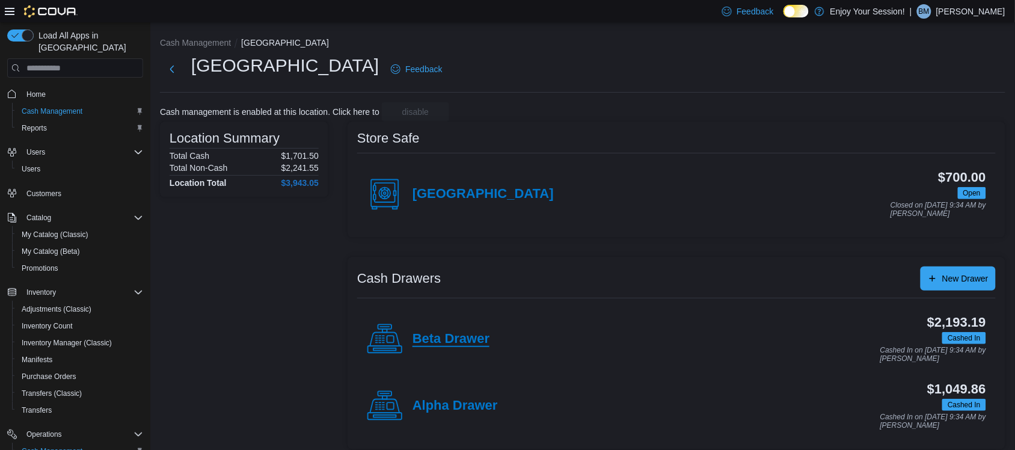
click at [452, 332] on h4 "Beta Drawer" at bounding box center [450, 339] width 77 height 16
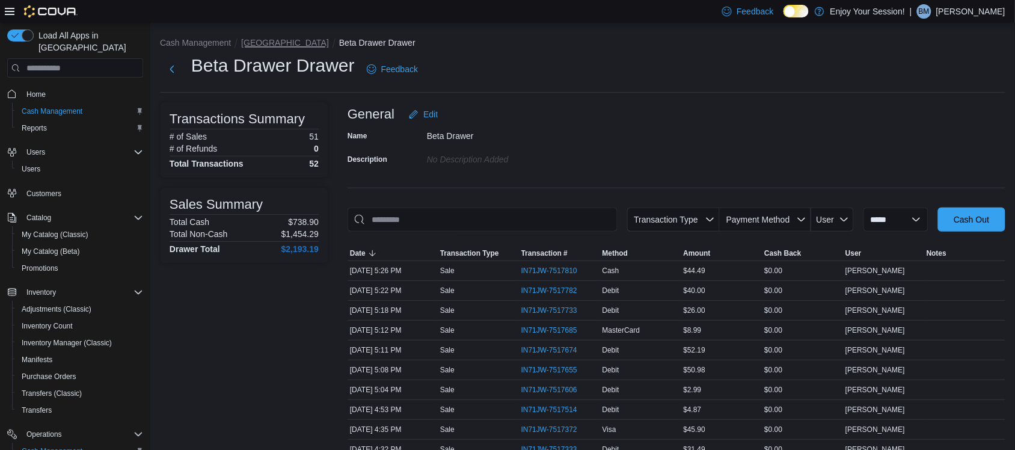
click at [257, 38] on button "[GEOGRAPHIC_DATA]" at bounding box center [285, 43] width 88 height 10
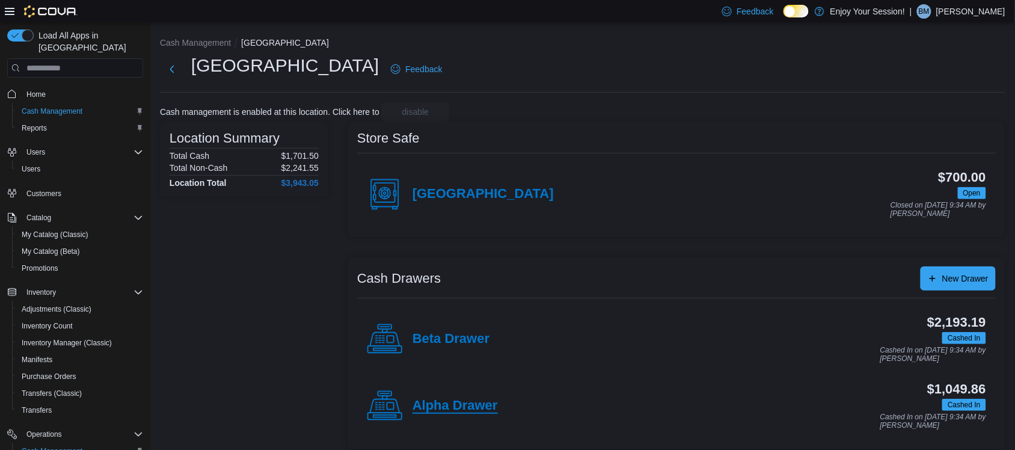
click at [474, 400] on h4 "Alpha Drawer" at bounding box center [454, 406] width 85 height 16
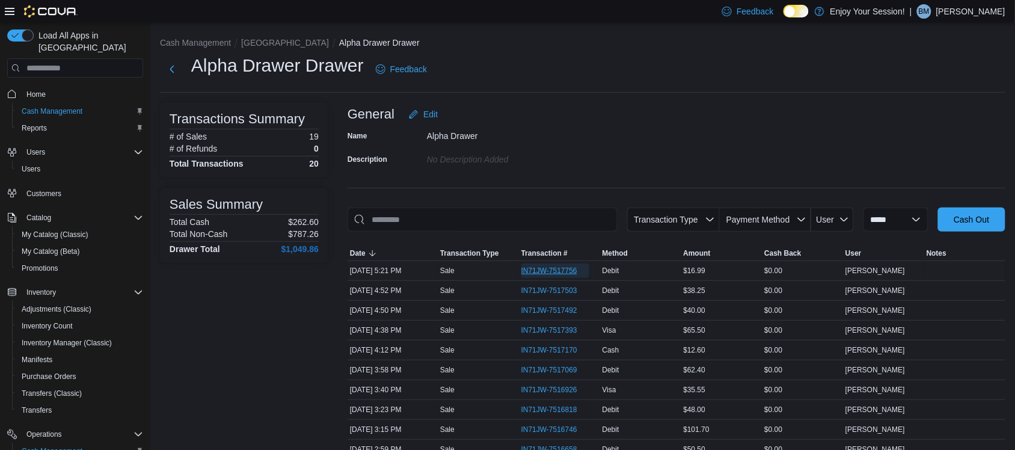
click at [556, 267] on span "IN71JW-7517756" at bounding box center [549, 271] width 56 height 10
click at [269, 43] on button "[GEOGRAPHIC_DATA]" at bounding box center [285, 43] width 88 height 10
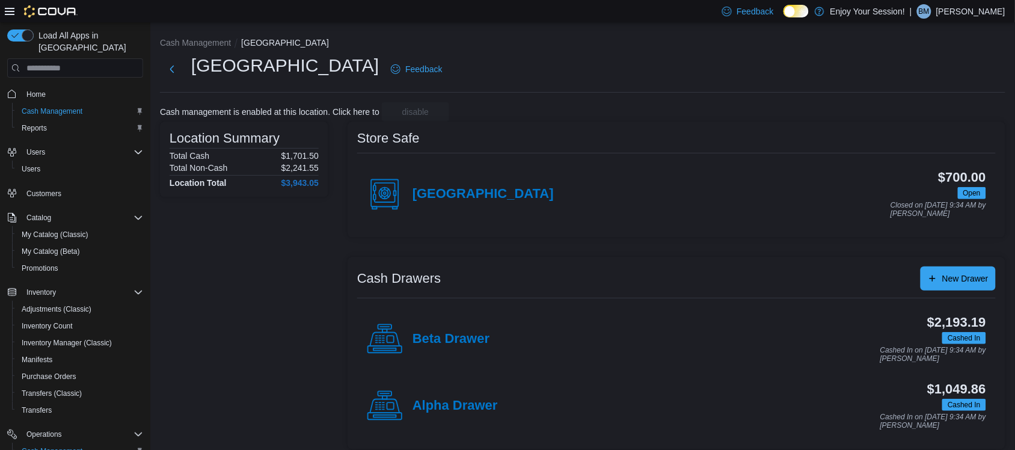
click at [460, 326] on div "Beta Drawer" at bounding box center [428, 339] width 123 height 36
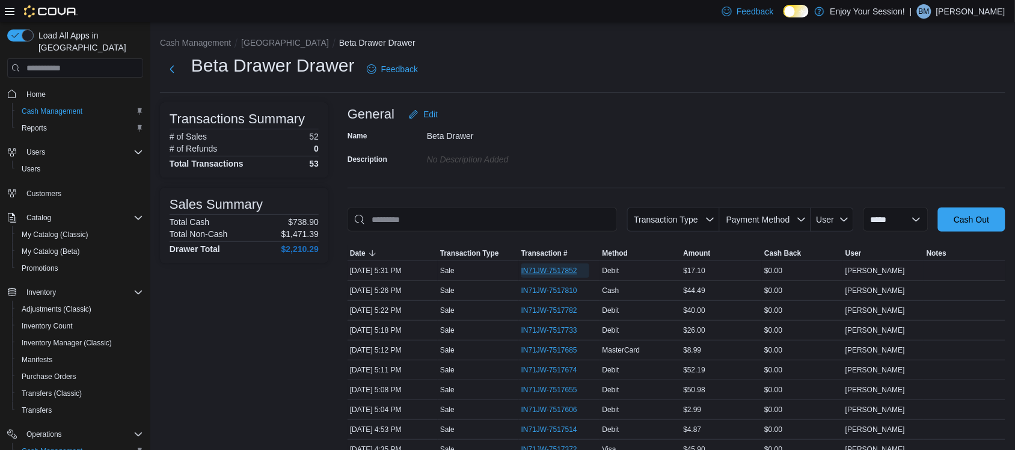
click at [554, 271] on span "IN71JW-7517852" at bounding box center [549, 271] width 56 height 10
click at [268, 44] on button "[GEOGRAPHIC_DATA]" at bounding box center [285, 43] width 88 height 10
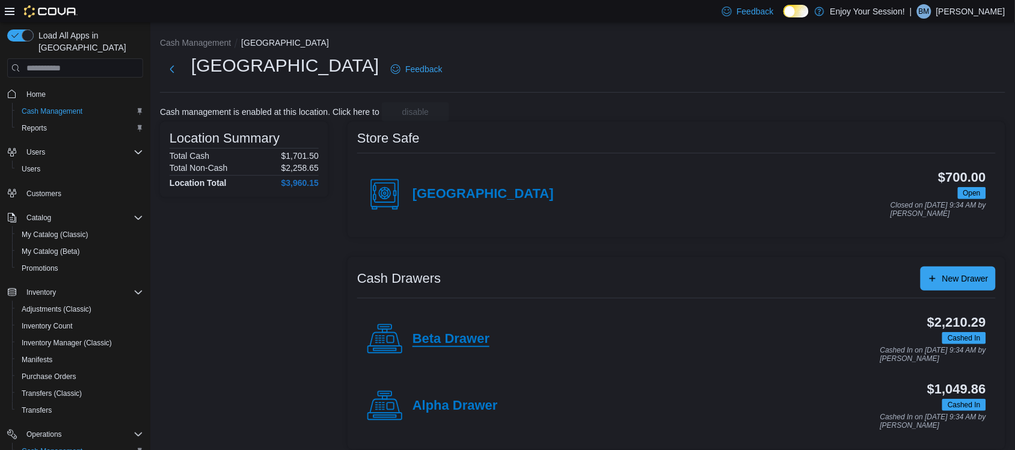
click at [460, 338] on h4 "Beta Drawer" at bounding box center [450, 339] width 77 height 16
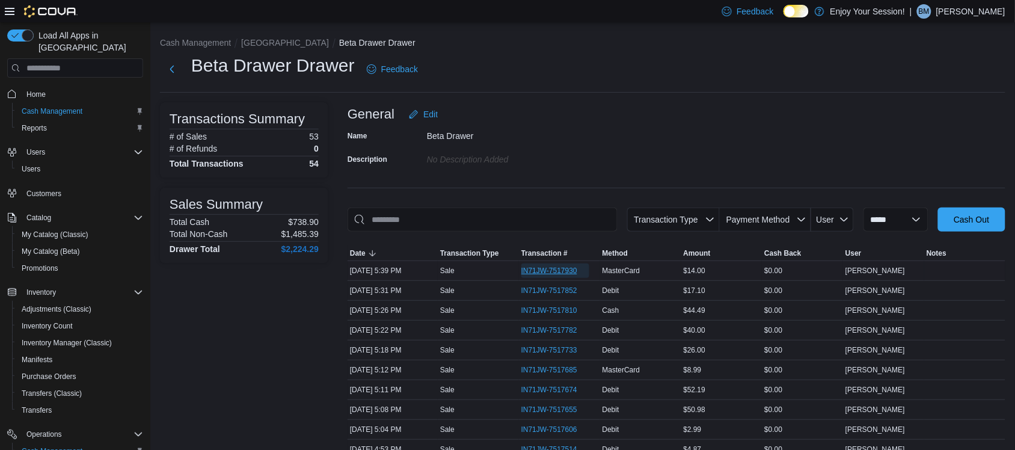
click at [556, 265] on span "IN71JW-7517930" at bounding box center [555, 270] width 68 height 14
click at [251, 44] on button "[GEOGRAPHIC_DATA]" at bounding box center [285, 43] width 88 height 10
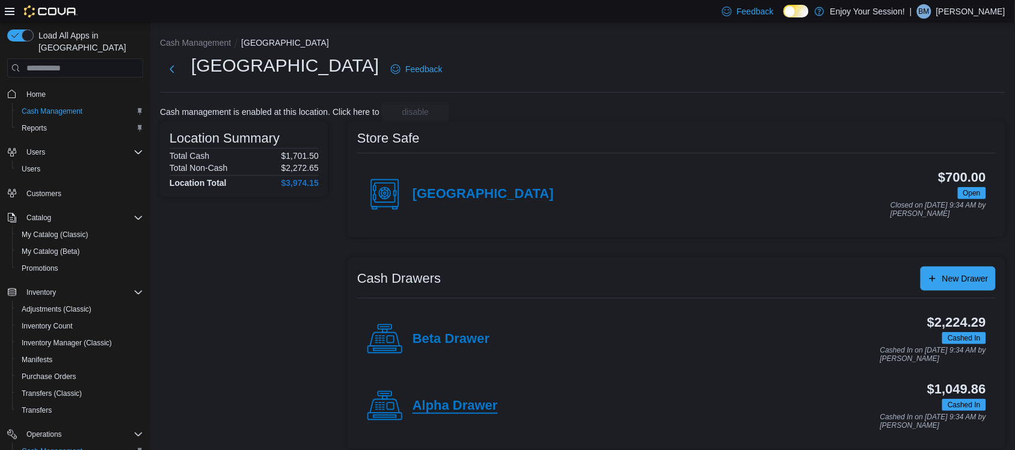
click at [426, 403] on h4 "Alpha Drawer" at bounding box center [454, 406] width 85 height 16
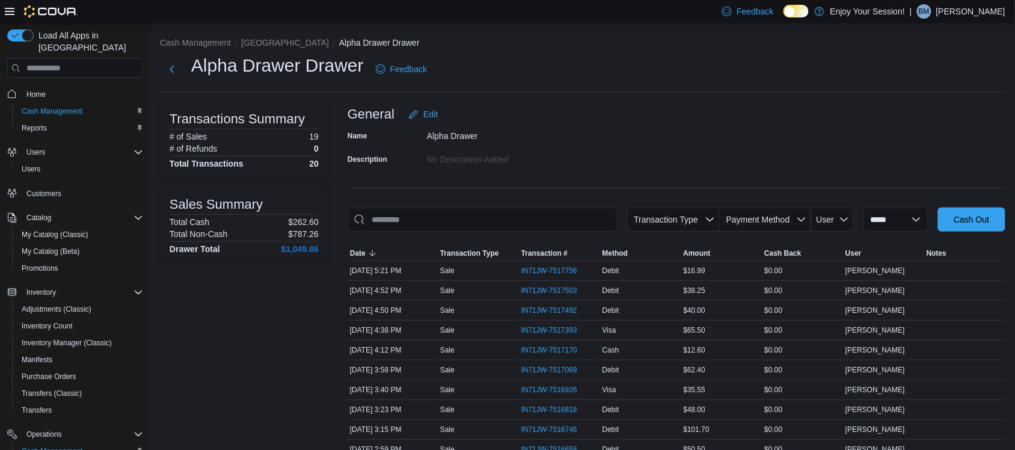
click at [258, 48] on li "[GEOGRAPHIC_DATA]" at bounding box center [290, 43] width 98 height 12
click at [260, 39] on button "[GEOGRAPHIC_DATA]" at bounding box center [285, 43] width 88 height 10
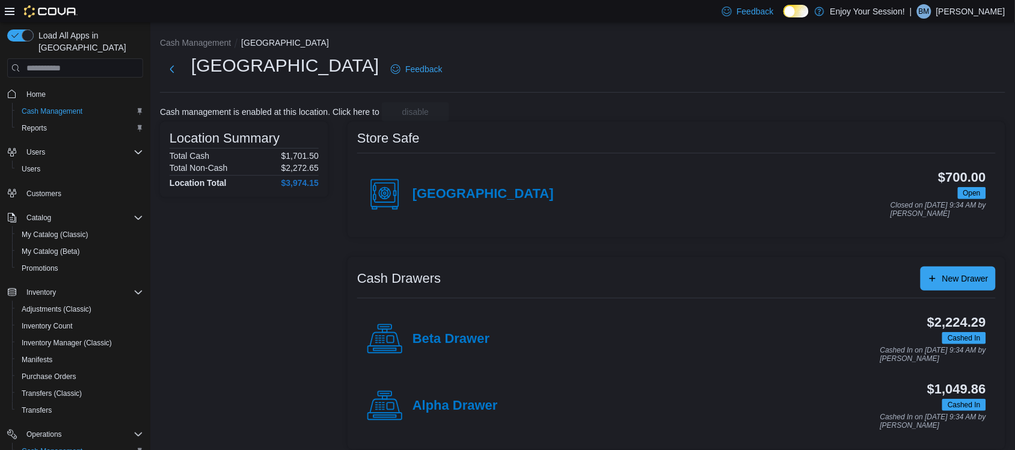
click at [440, 417] on div "Alpha Drawer" at bounding box center [432, 406] width 131 height 36
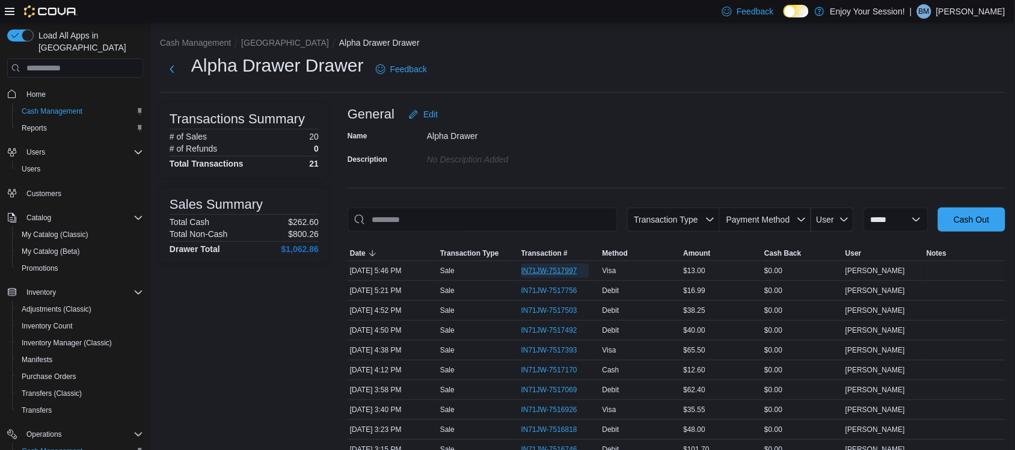
click at [574, 271] on span "IN71JW-7517997" at bounding box center [549, 271] width 56 height 10
click at [257, 43] on button "[GEOGRAPHIC_DATA]" at bounding box center [285, 43] width 88 height 10
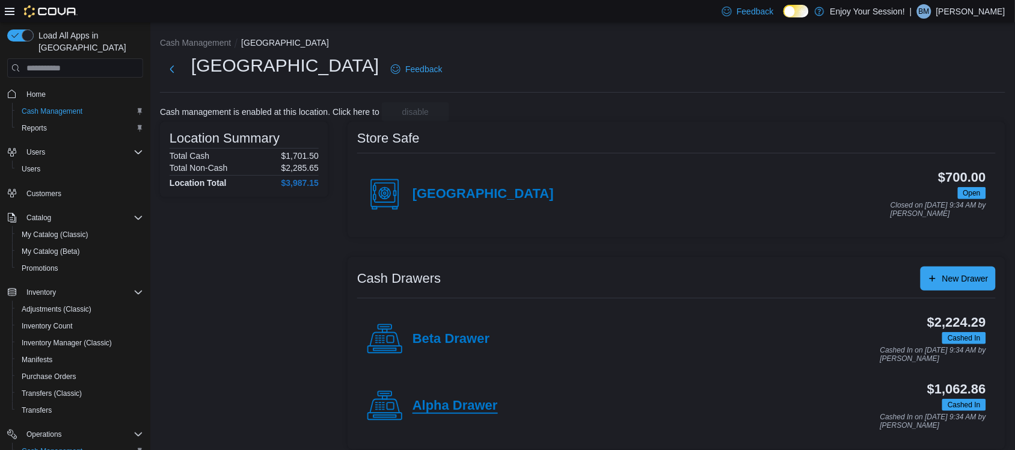
click at [457, 406] on h4 "Alpha Drawer" at bounding box center [454, 406] width 85 height 16
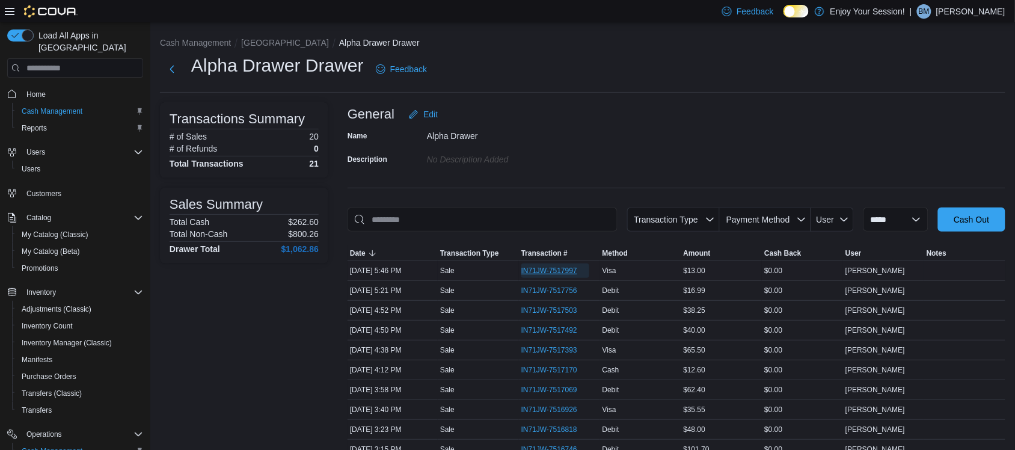
click at [546, 270] on span "IN71JW-7517997" at bounding box center [549, 271] width 56 height 10
click at [264, 49] on li "[GEOGRAPHIC_DATA]" at bounding box center [290, 43] width 98 height 12
click at [257, 43] on button "[GEOGRAPHIC_DATA]" at bounding box center [285, 43] width 88 height 10
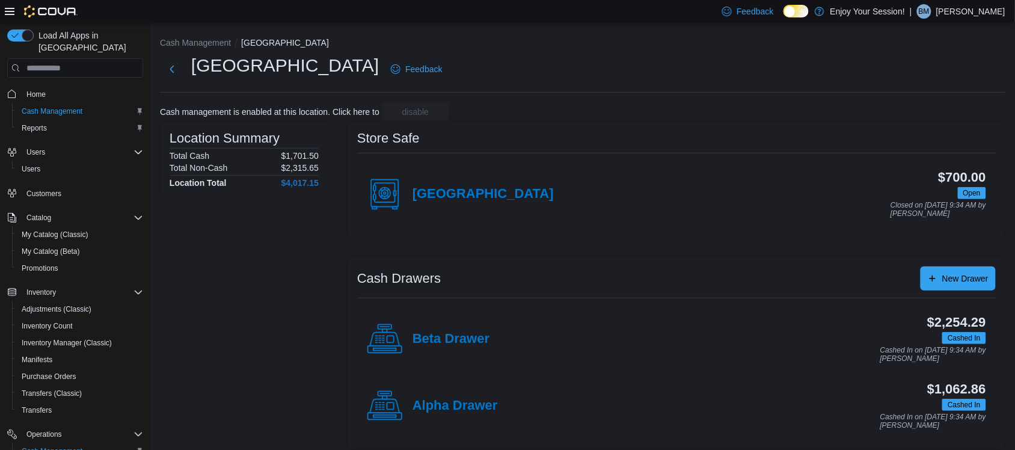
click at [446, 328] on div "Beta Drawer" at bounding box center [428, 339] width 123 height 36
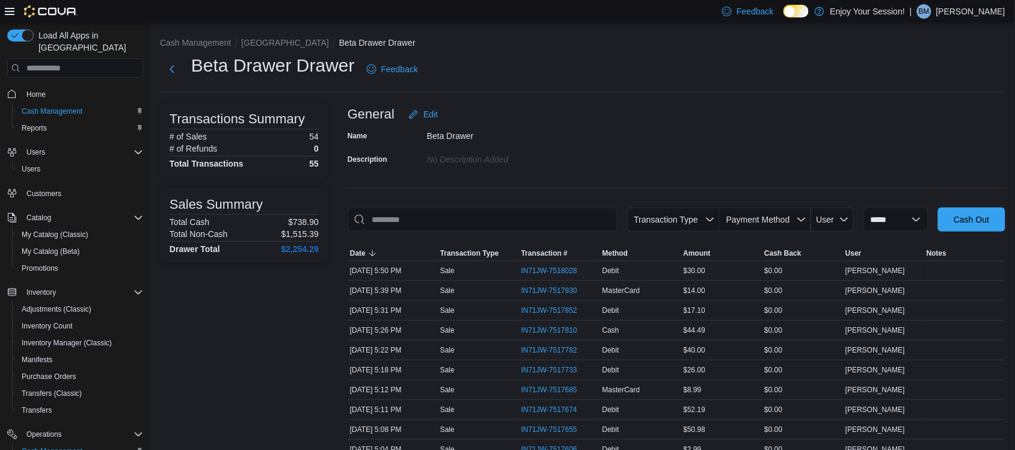
click at [566, 262] on div "IN71JW-7518028" at bounding box center [559, 270] width 81 height 19
click at [561, 274] on span "IN71JW-7518028" at bounding box center [549, 271] width 56 height 10
click at [255, 46] on button "[GEOGRAPHIC_DATA]" at bounding box center [285, 43] width 88 height 10
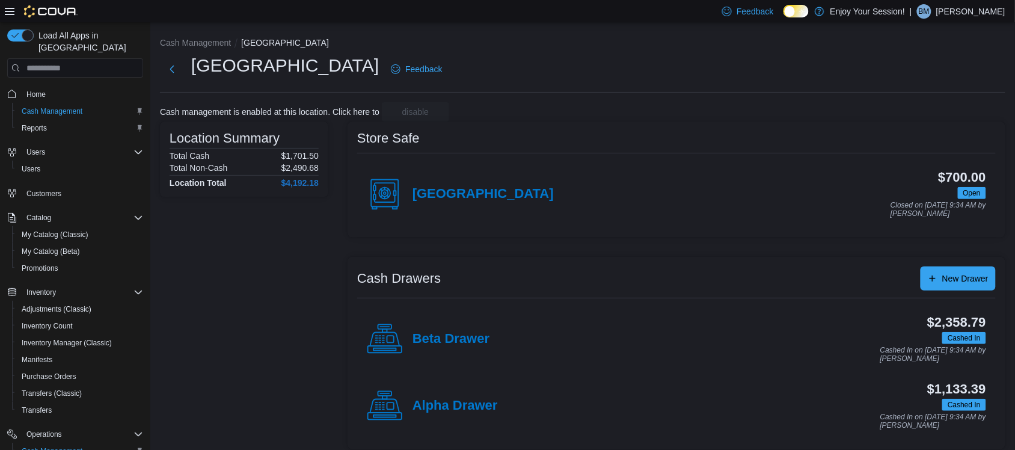
click at [433, 325] on div "Beta Drawer" at bounding box center [428, 339] width 123 height 36
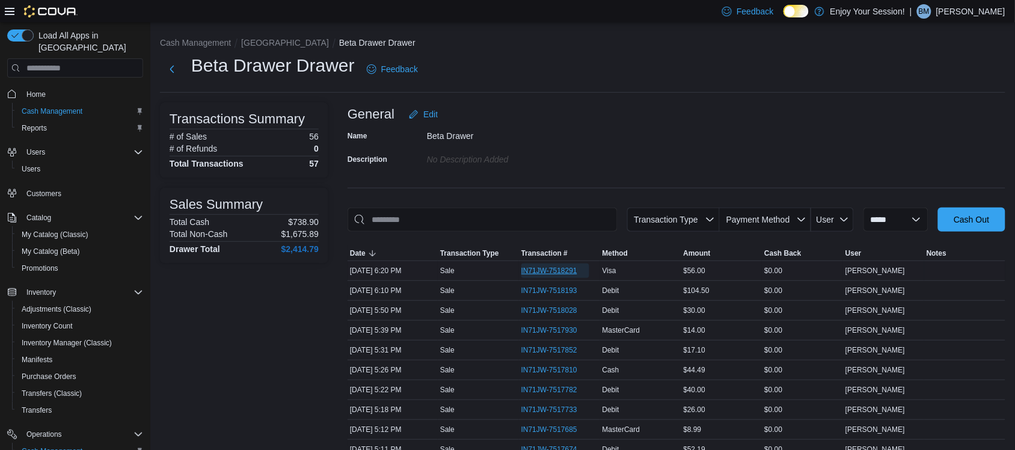
click at [542, 272] on span "IN71JW-7518291" at bounding box center [549, 271] width 56 height 10
click at [560, 286] on span "IN71JW-7518193" at bounding box center [549, 291] width 56 height 10
click at [263, 41] on button "[GEOGRAPHIC_DATA]" at bounding box center [285, 43] width 88 height 10
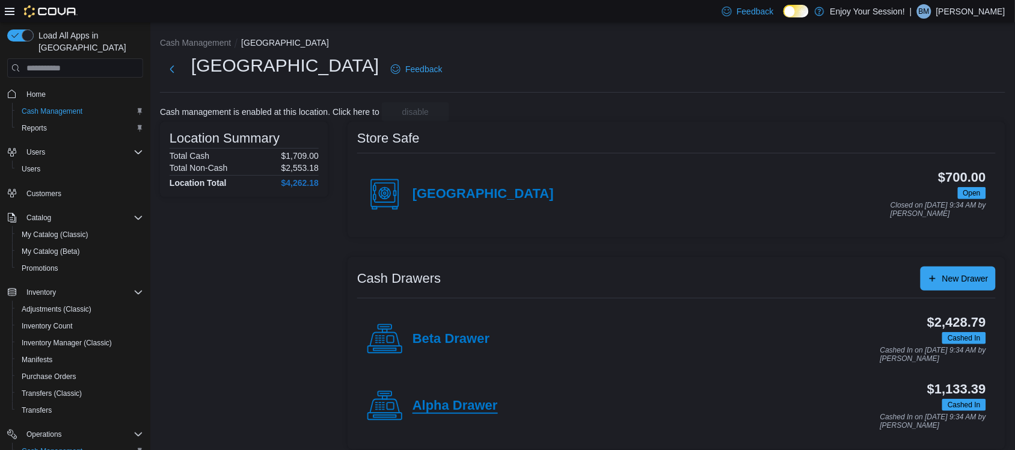
click at [430, 403] on h4 "Alpha Drawer" at bounding box center [454, 406] width 85 height 16
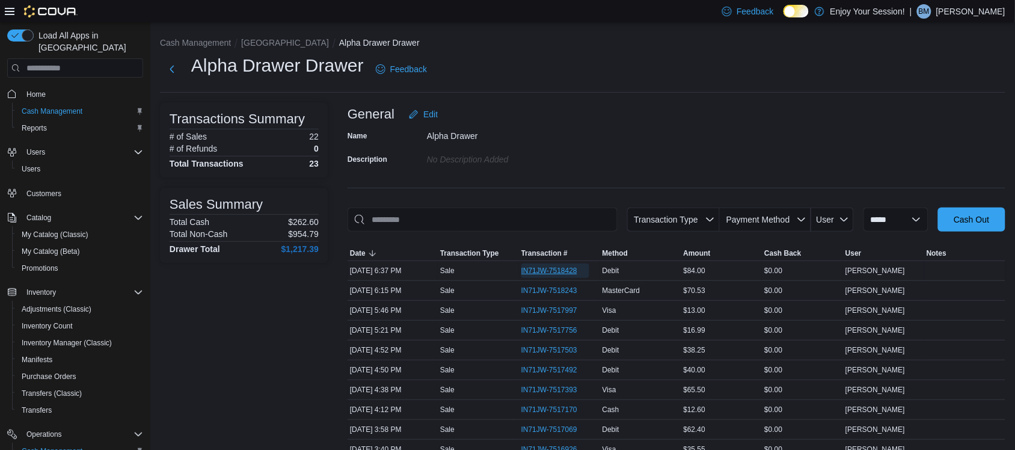
click at [555, 264] on span "IN71JW-7518428" at bounding box center [555, 270] width 68 height 14
click at [269, 43] on button "[GEOGRAPHIC_DATA]" at bounding box center [285, 43] width 88 height 10
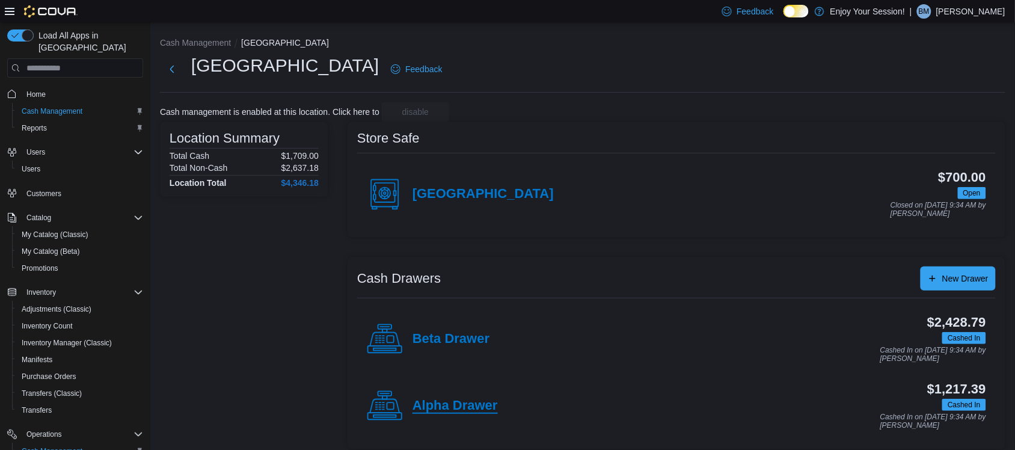
click at [463, 403] on h4 "Alpha Drawer" at bounding box center [454, 406] width 85 height 16
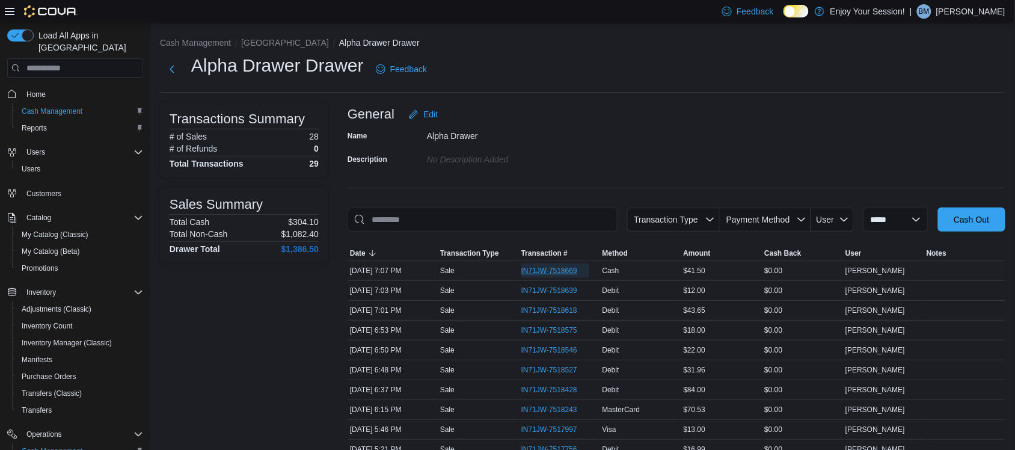
click at [557, 273] on span "IN71JW-7518669" at bounding box center [549, 271] width 56 height 10
click at [265, 39] on button "[GEOGRAPHIC_DATA]" at bounding box center [285, 43] width 88 height 10
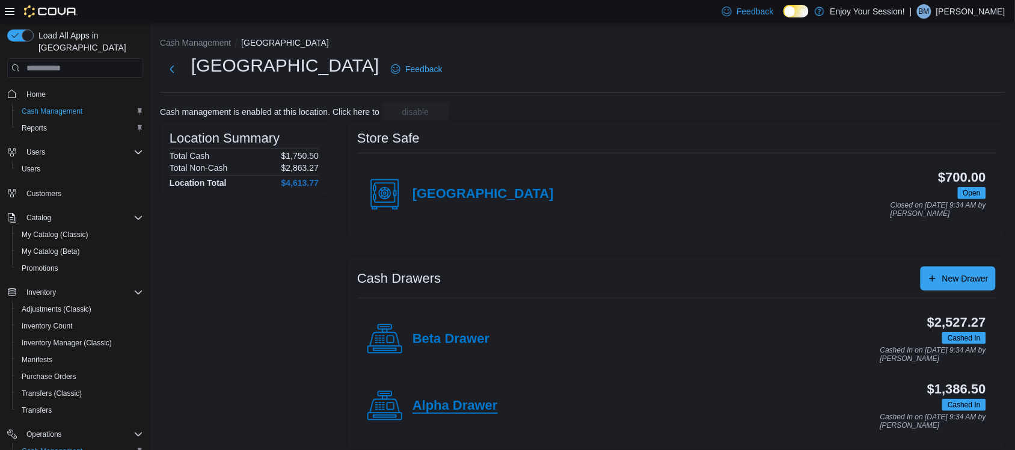
click at [439, 401] on h4 "Alpha Drawer" at bounding box center [454, 406] width 85 height 16
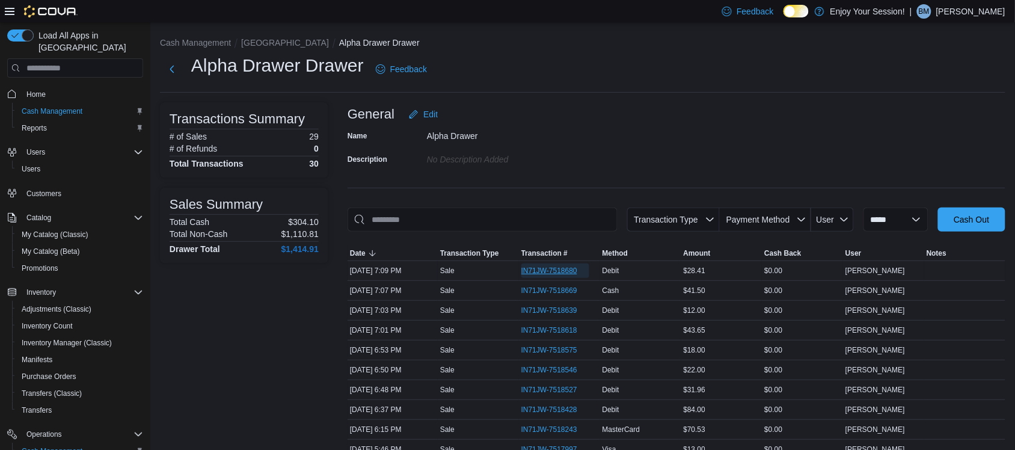
click at [545, 269] on span "IN71JW-7518680" at bounding box center [549, 271] width 56 height 10
click at [265, 40] on button "[GEOGRAPHIC_DATA]" at bounding box center [285, 43] width 88 height 10
